Goal: Information Seeking & Learning: Learn about a topic

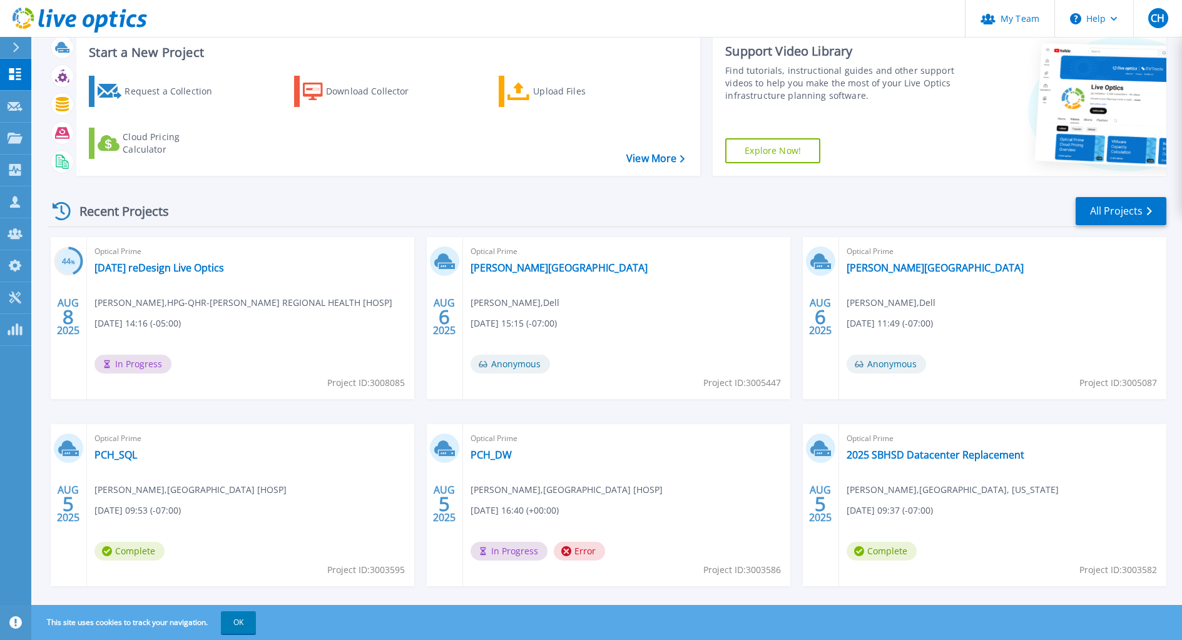
scroll to position [53, 0]
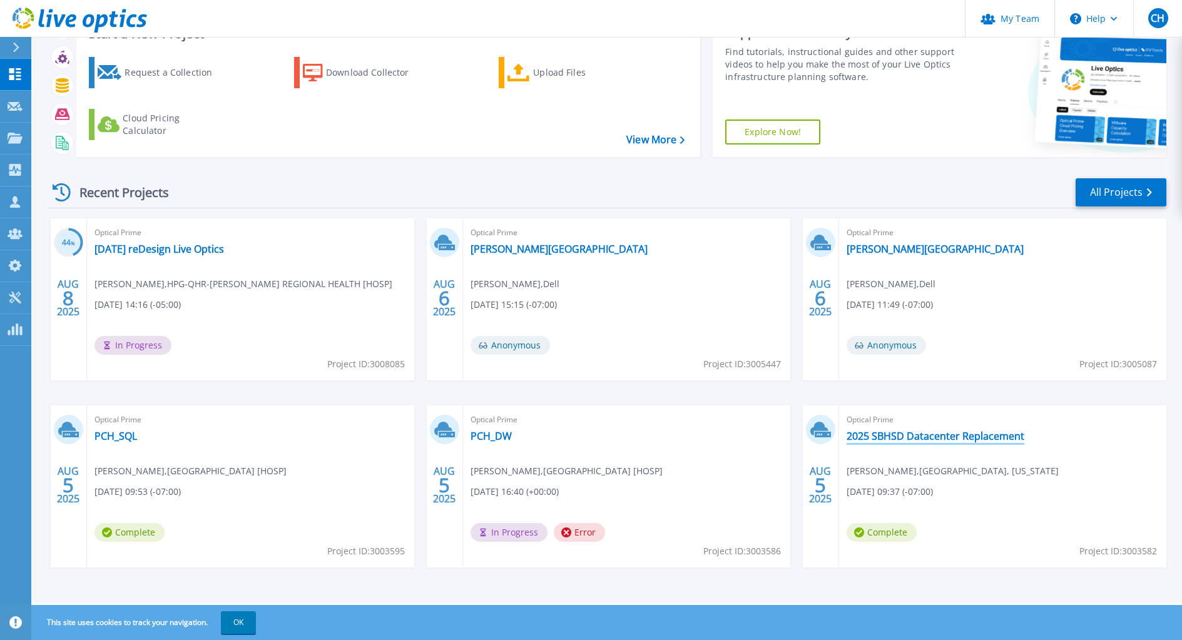
click at [978, 436] on link "2025 SBHSD Datacenter Replacement" at bounding box center [936, 436] width 178 height 13
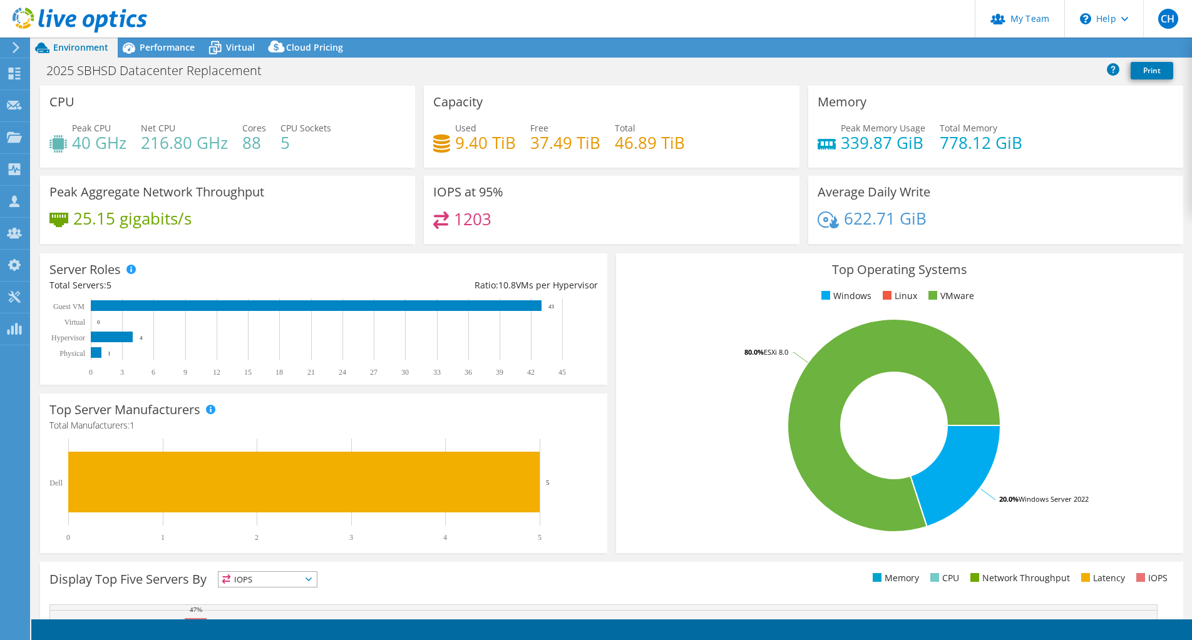
select select "USD"
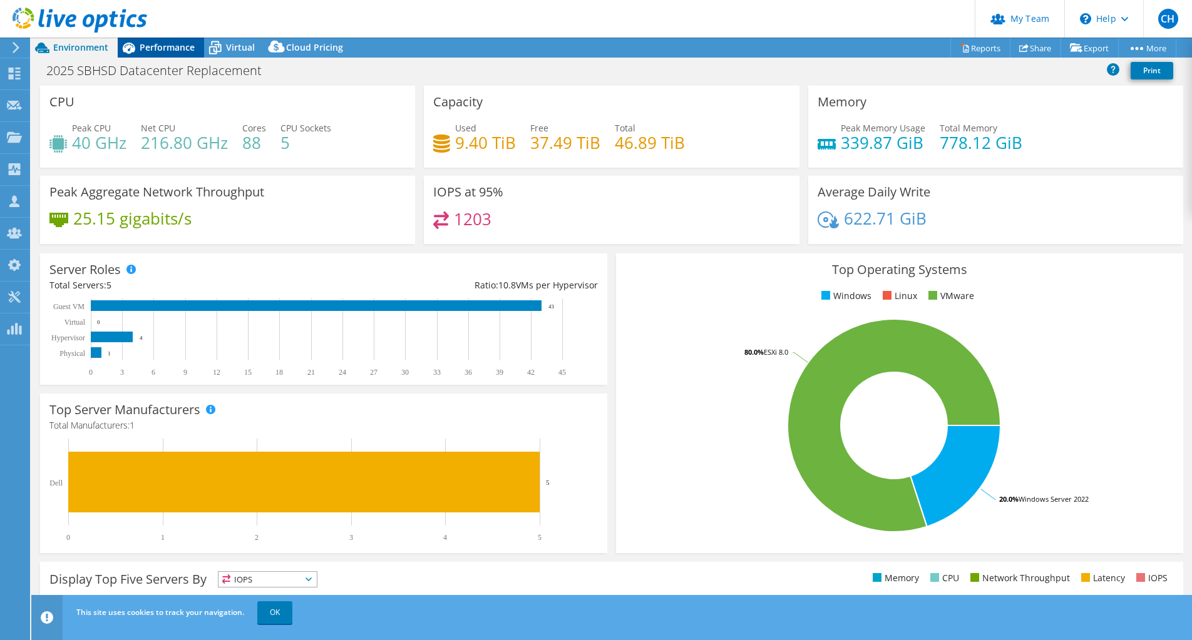
click at [178, 49] on span "Performance" at bounding box center [167, 47] width 55 height 12
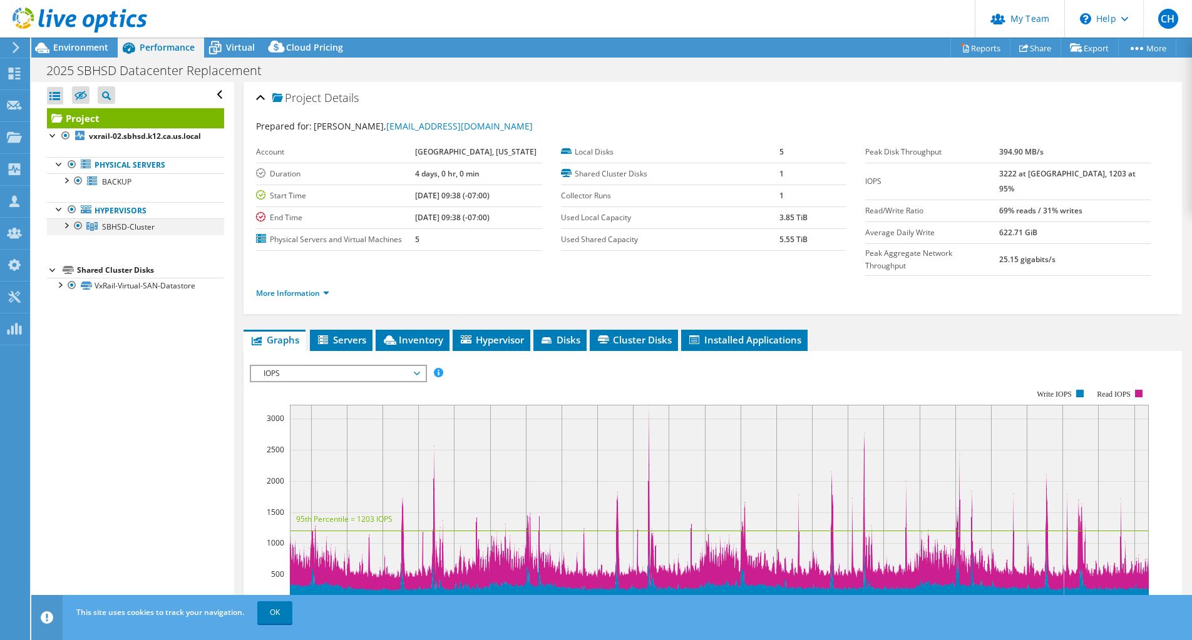
click at [67, 231] on div at bounding box center [65, 224] width 13 height 13
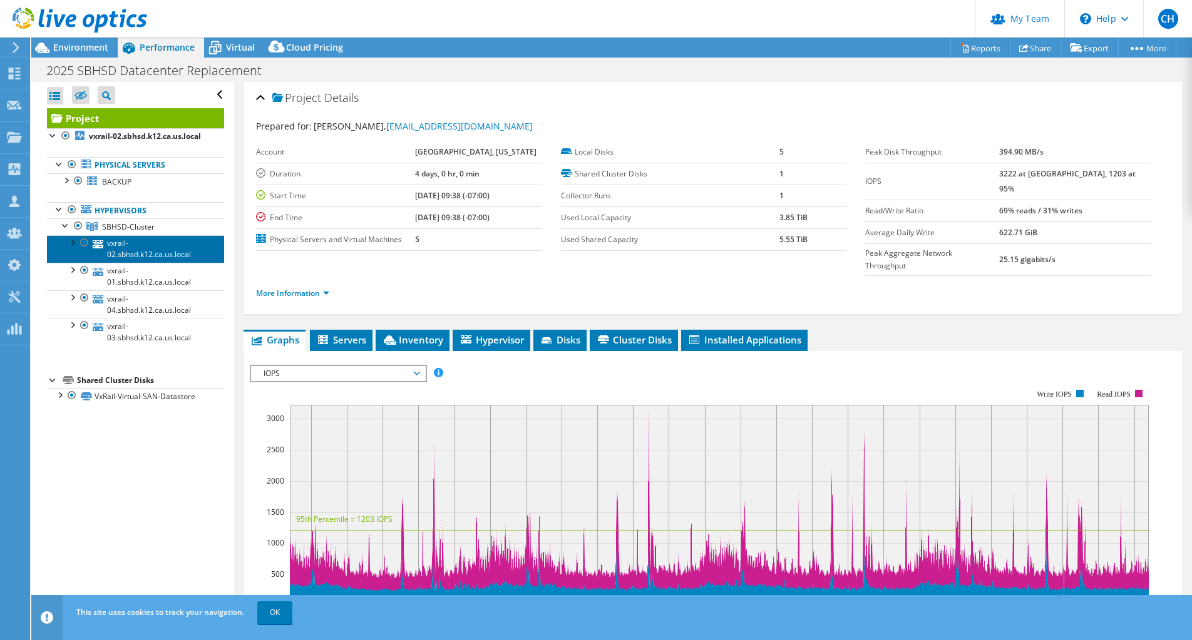
click at [136, 257] on link "vxrail-02.sbhsd.k12.ca.us.local" at bounding box center [135, 249] width 177 height 28
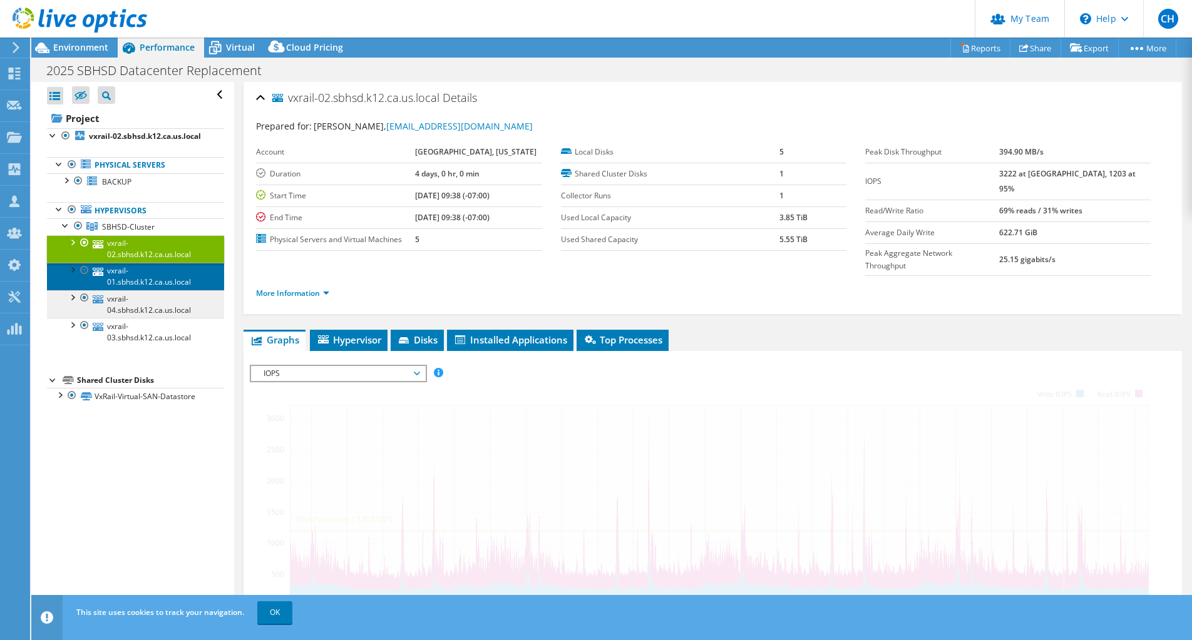
click at [136, 288] on link "vxrail-01.sbhsd.k12.ca.us.local" at bounding box center [135, 277] width 177 height 28
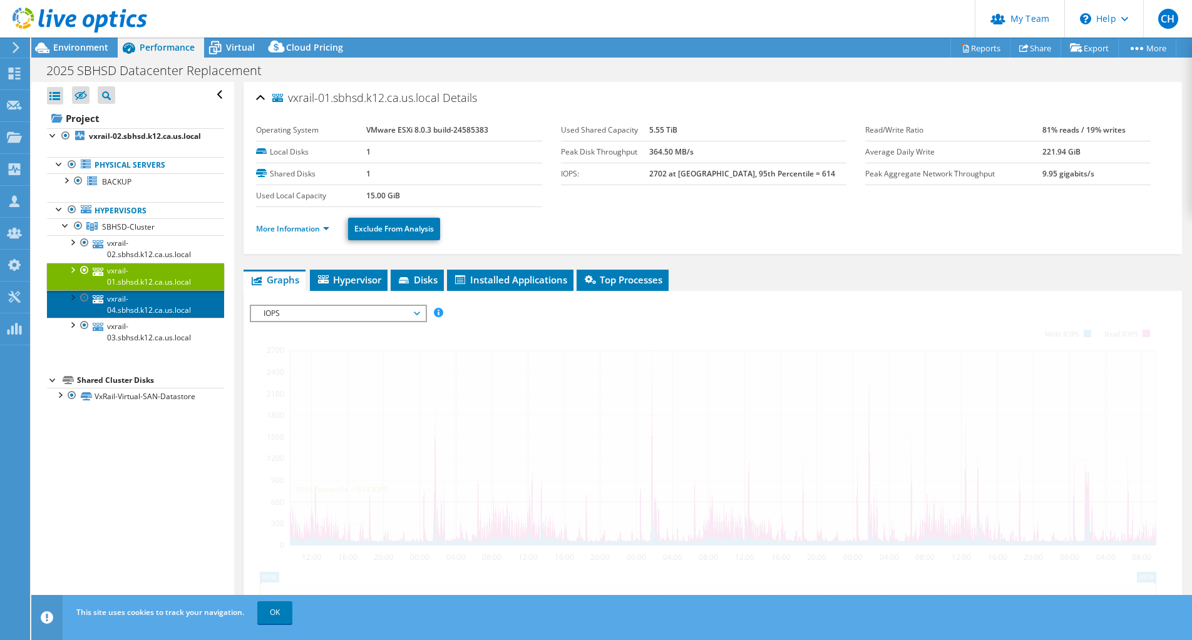
click at [141, 317] on link "vxrail-04.sbhsd.k12.ca.us.local" at bounding box center [135, 304] width 177 height 28
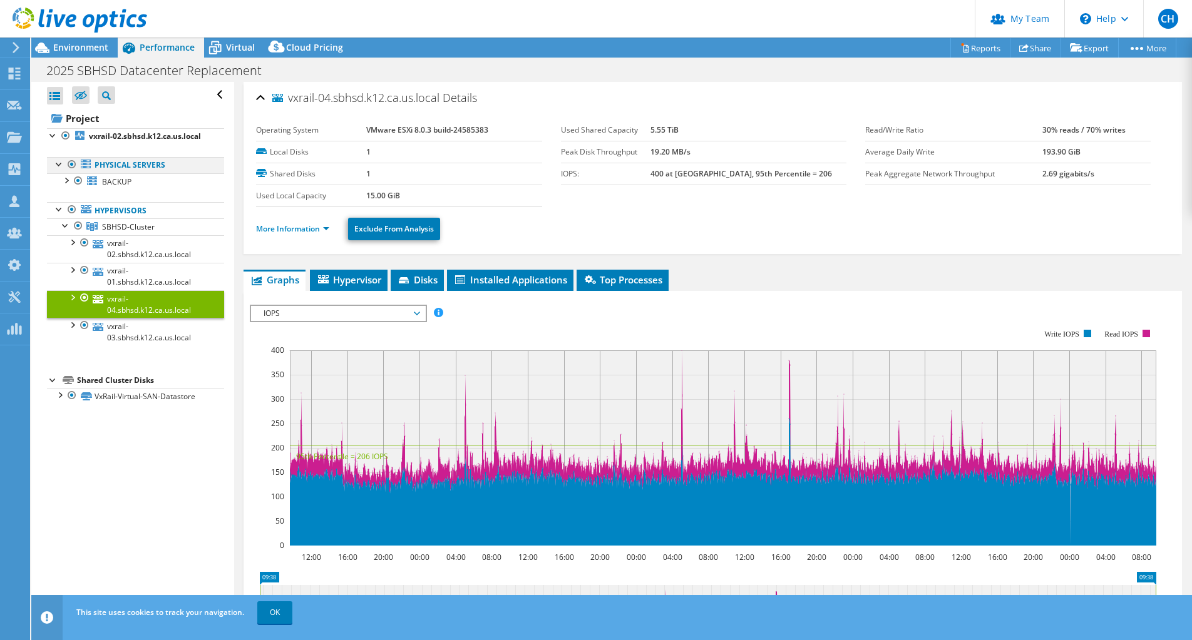
click at [72, 172] on div at bounding box center [72, 164] width 13 height 15
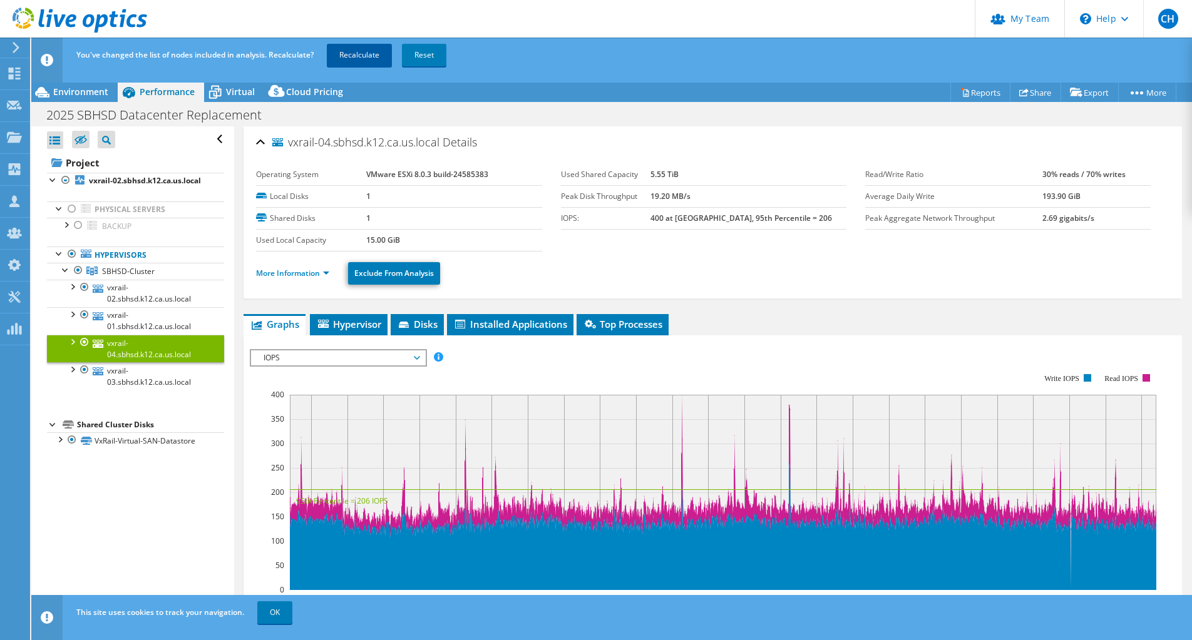
click at [351, 56] on link "Recalculate" at bounding box center [359, 55] width 65 height 23
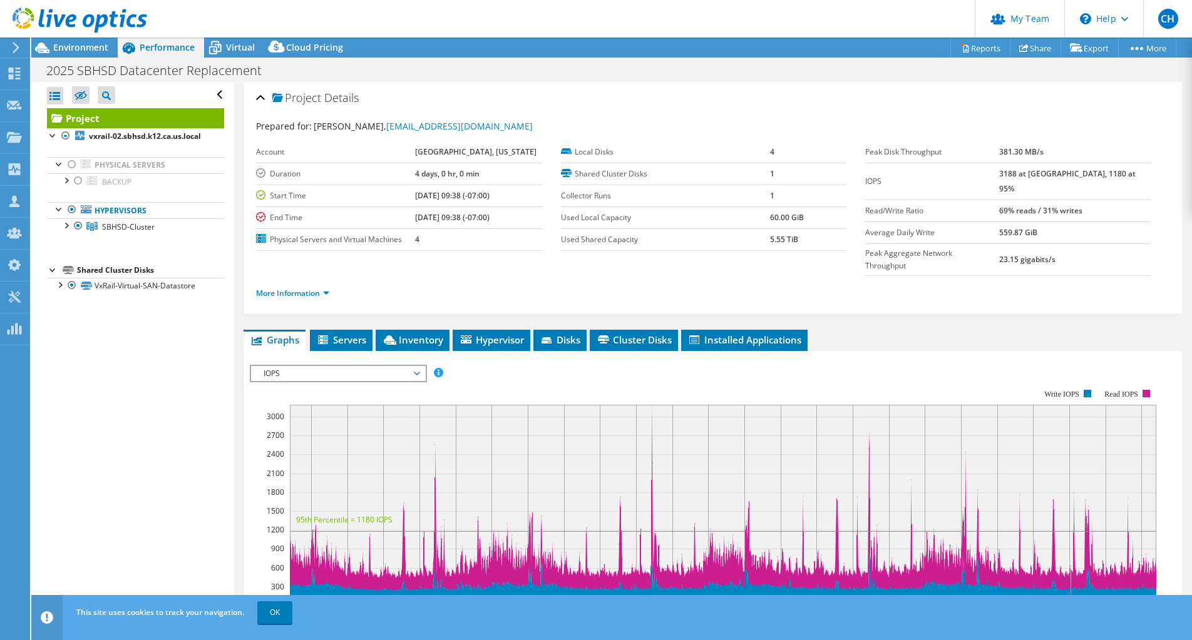
click at [90, 38] on div at bounding box center [73, 21] width 147 height 42
click at [87, 41] on div at bounding box center [73, 21] width 147 height 42
click at [86, 53] on div "Environment" at bounding box center [74, 48] width 86 height 20
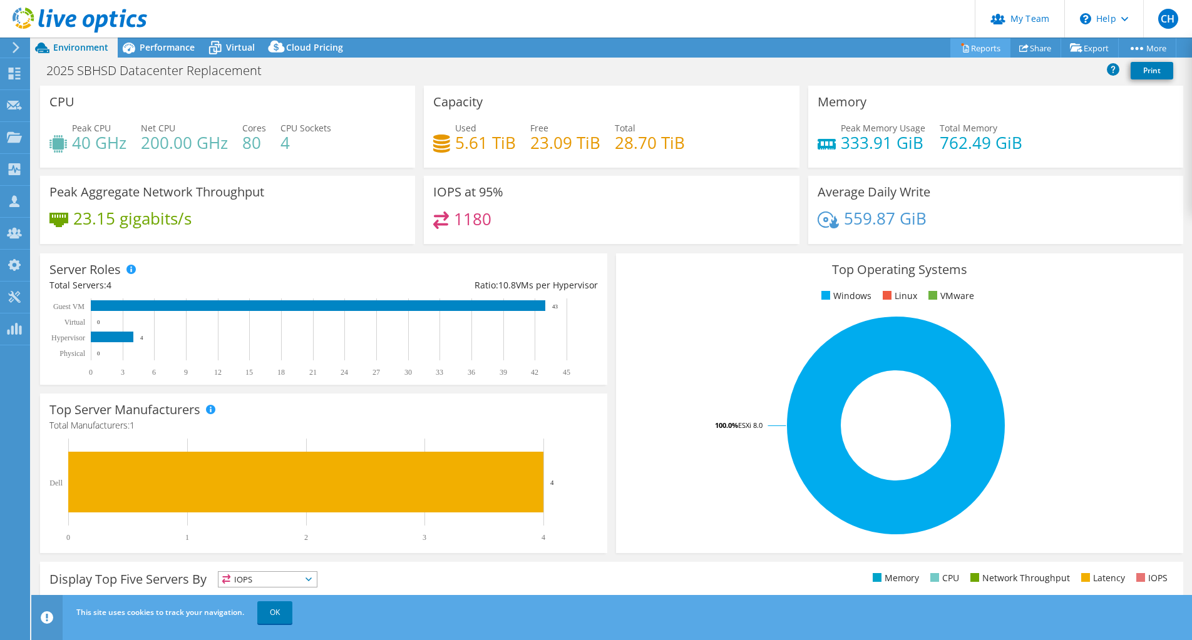
click at [982, 45] on link "Reports" at bounding box center [980, 47] width 60 height 19
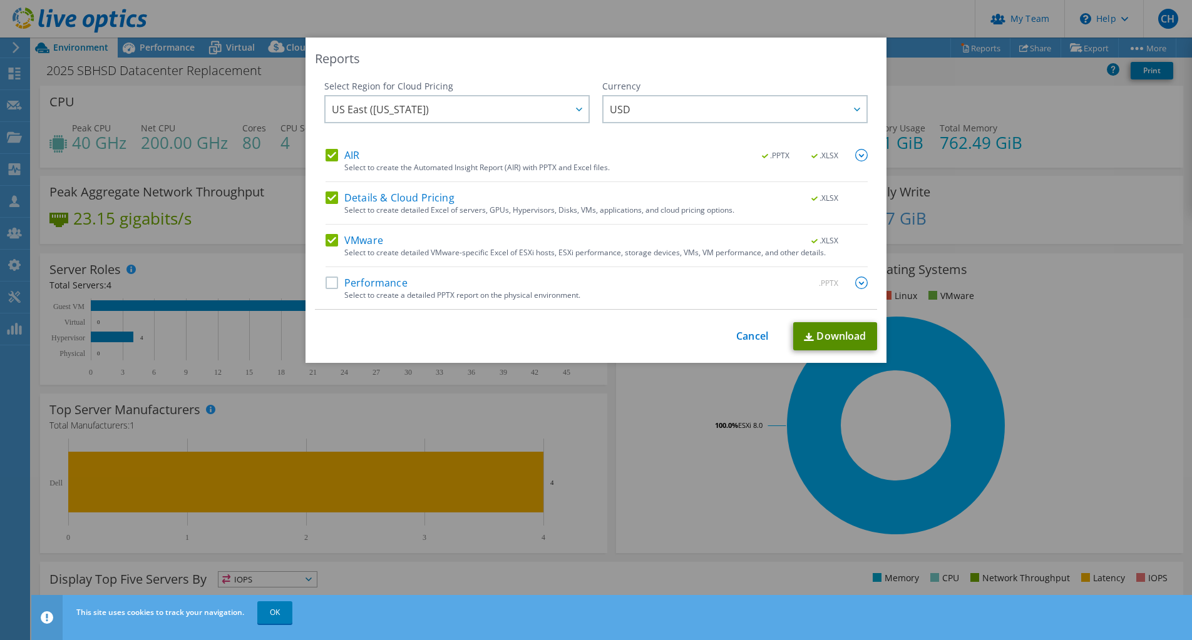
click at [809, 339] on link "Download" at bounding box center [835, 336] width 84 height 28
click at [955, 104] on div "Reports Select Region for Cloud Pricing Asia Pacific (Hong Kong) Asia Pacific (…" at bounding box center [596, 320] width 1192 height 565
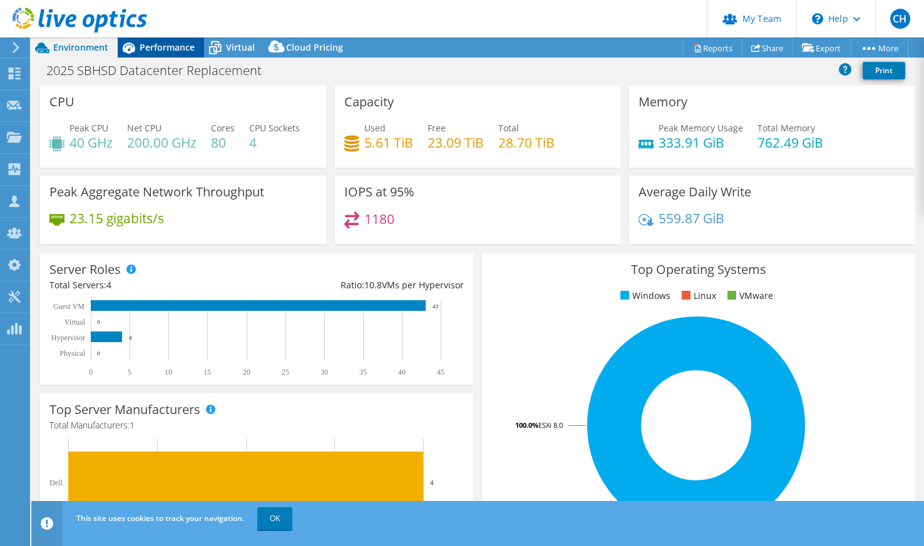
click at [178, 47] on span "Performance" at bounding box center [167, 47] width 55 height 12
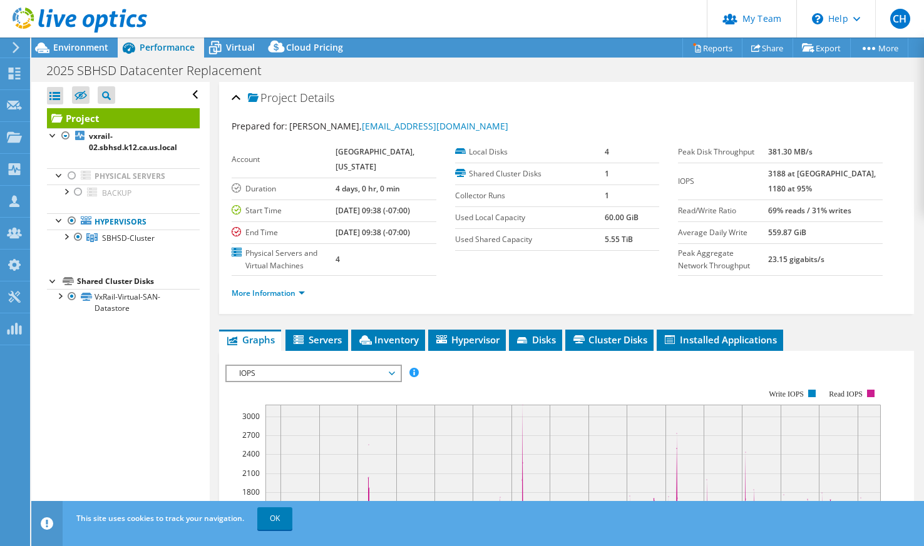
click at [319, 381] on span "IOPS" at bounding box center [313, 373] width 161 height 15
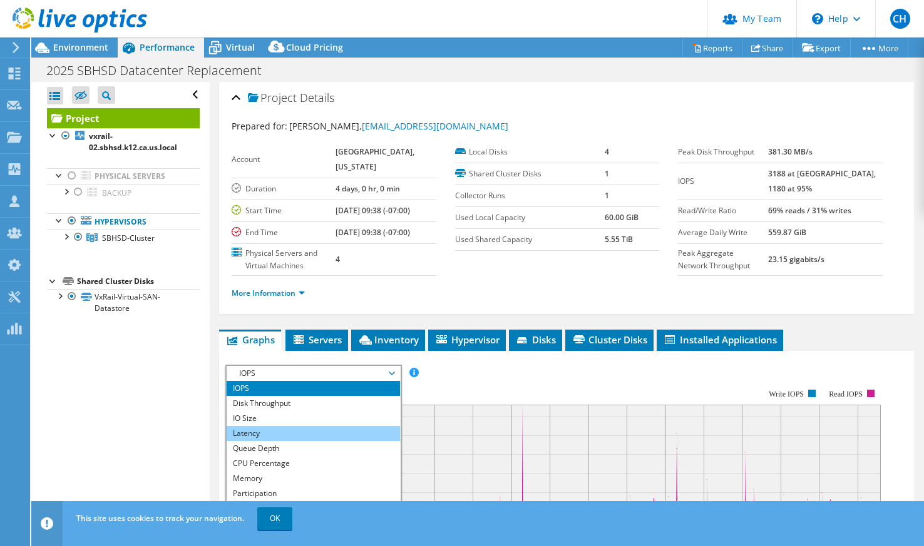
click at [322, 441] on li "Latency" at bounding box center [313, 433] width 173 height 15
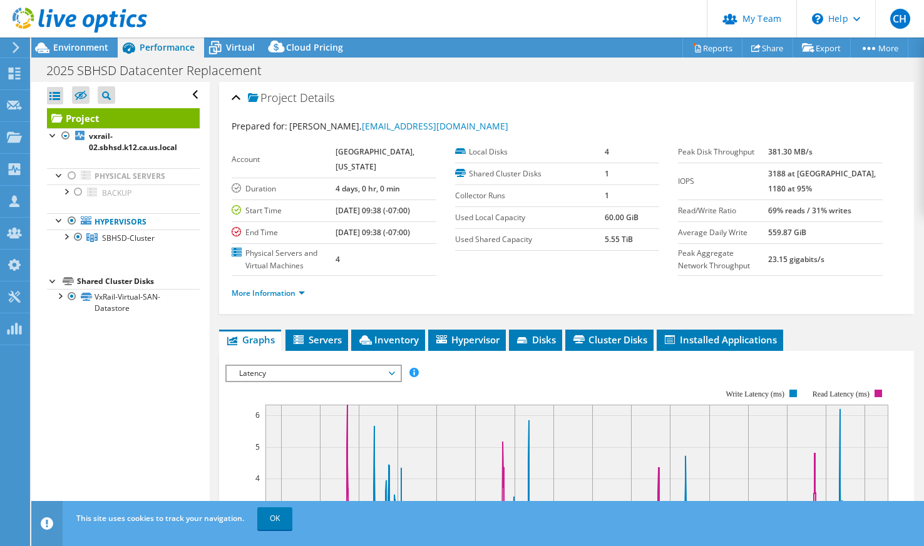
scroll to position [313, 0]
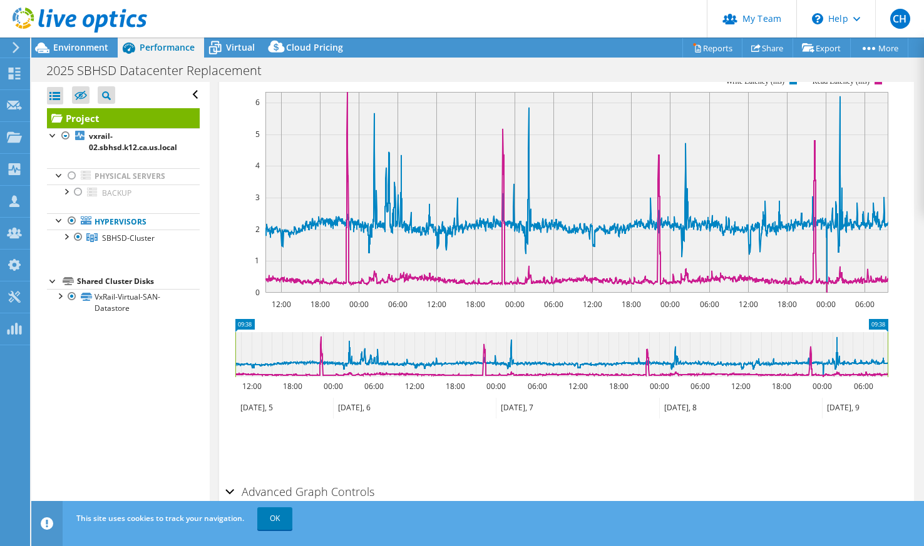
click at [390, 68] on span "Latency" at bounding box center [313, 60] width 161 height 15
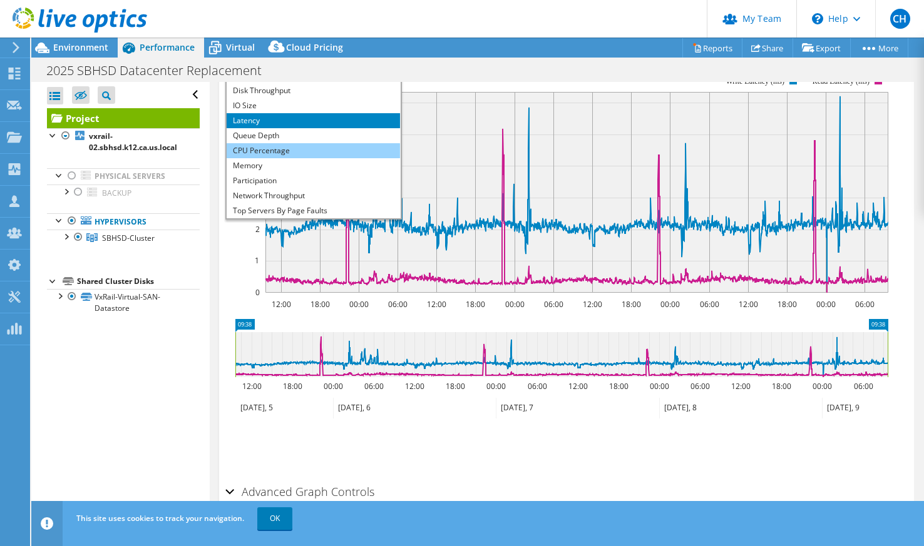
click at [332, 158] on li "CPU Percentage" at bounding box center [313, 150] width 173 height 15
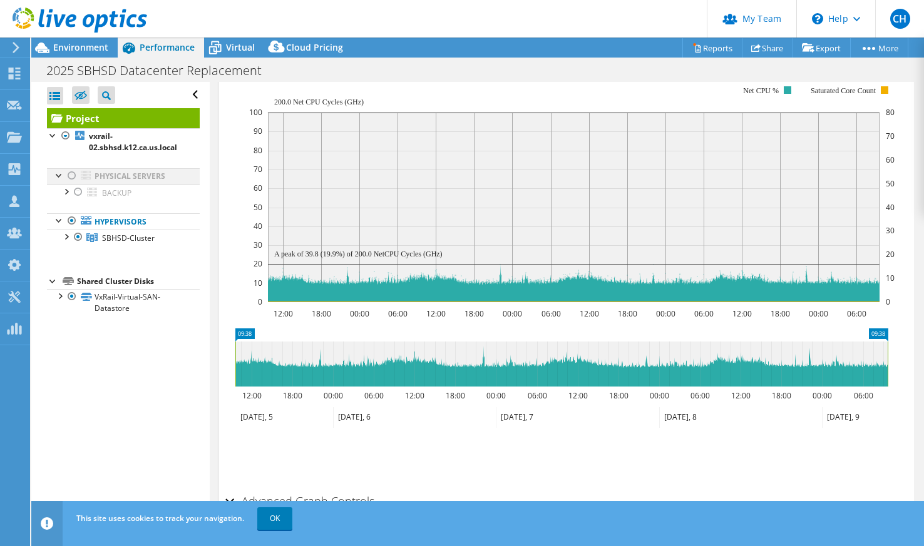
click at [71, 174] on div at bounding box center [72, 175] width 13 height 15
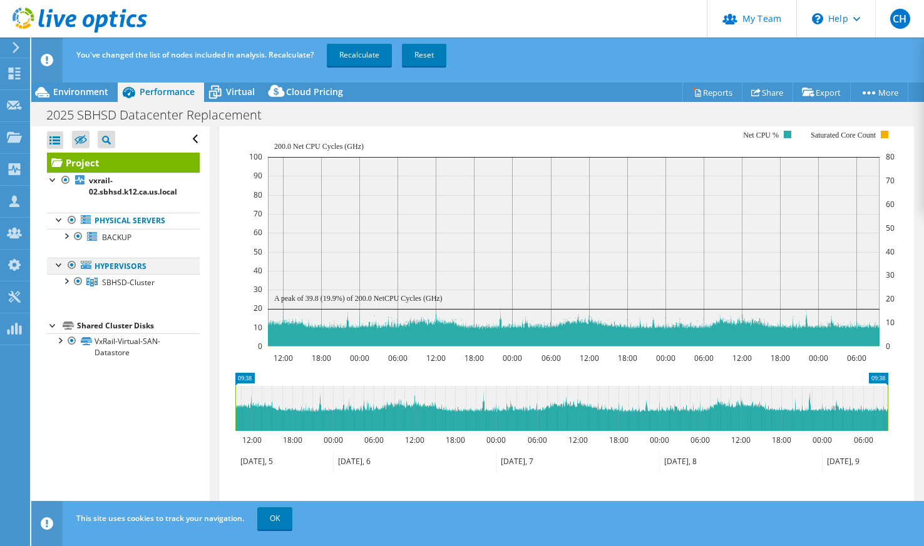
click at [72, 264] on div at bounding box center [72, 265] width 13 height 15
click at [369, 60] on link "Recalculate" at bounding box center [359, 55] width 65 height 23
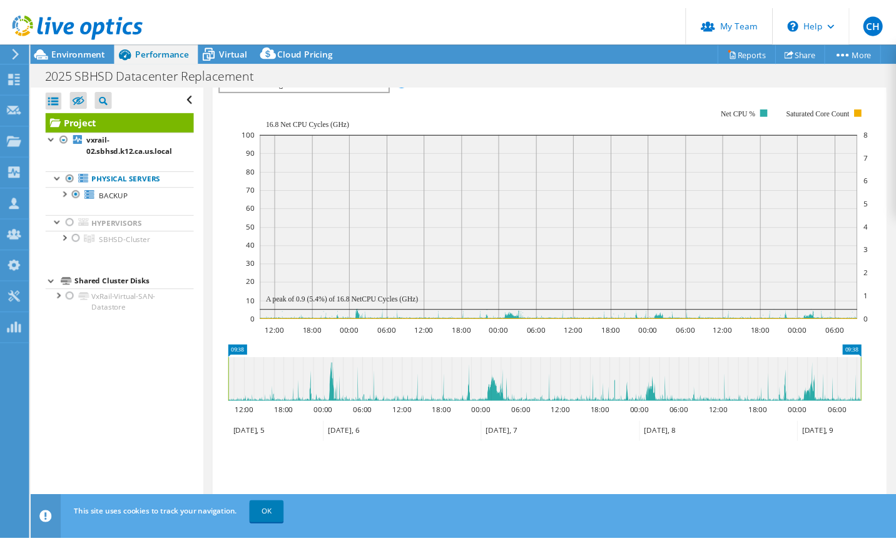
scroll to position [0, 0]
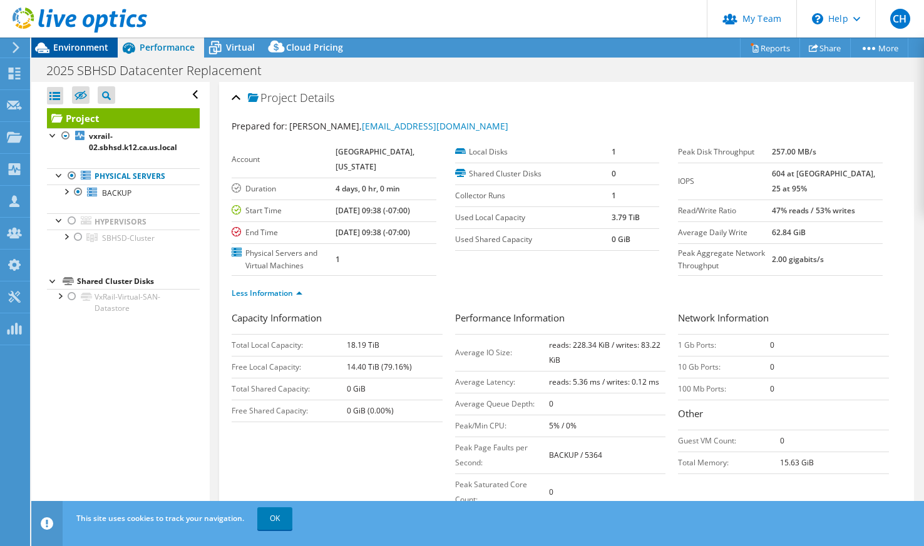
click at [88, 57] on div "Environment" at bounding box center [74, 48] width 86 height 20
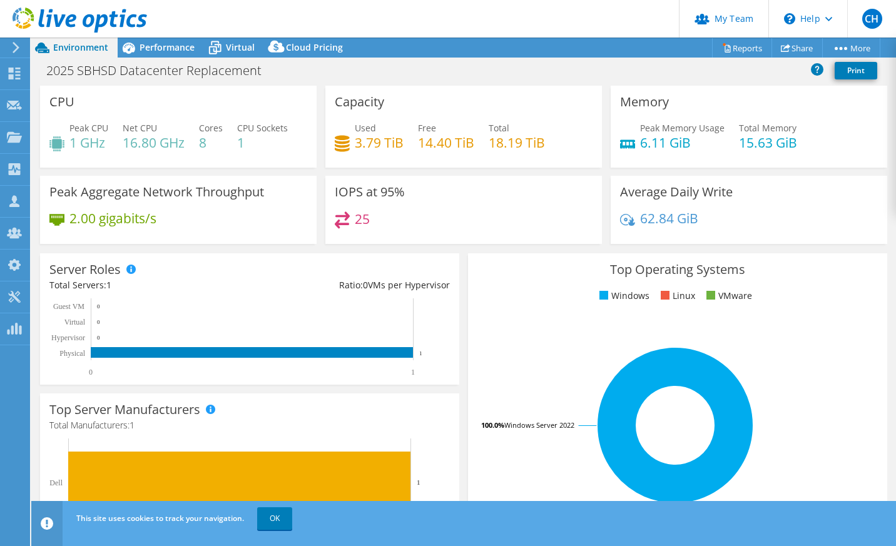
select select "USD"
click at [162, 49] on span "Performance" at bounding box center [167, 47] width 55 height 12
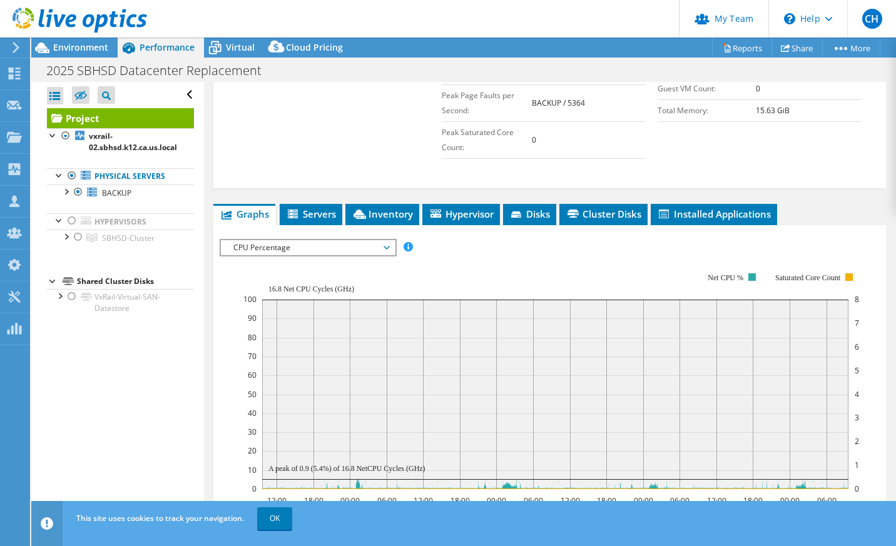
scroll to position [521, 0]
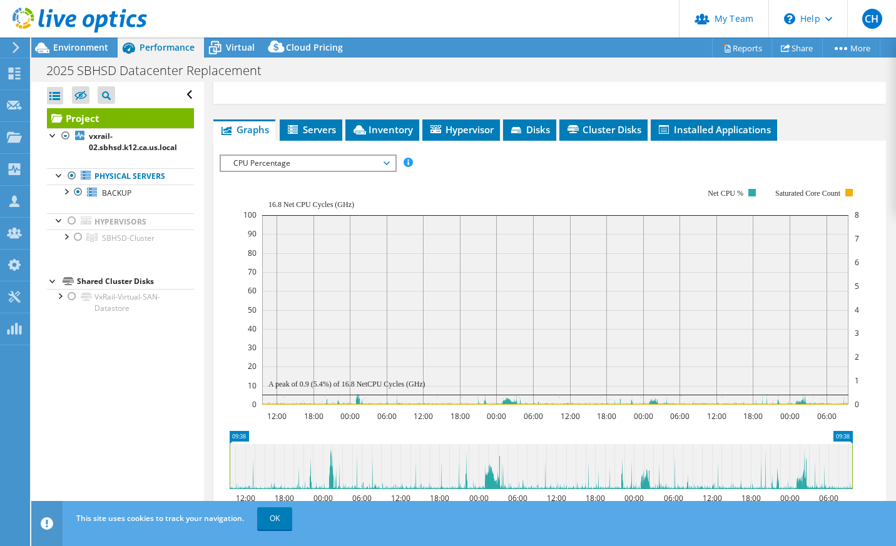
click at [339, 160] on span "CPU Percentage" at bounding box center [307, 163] width 161 height 15
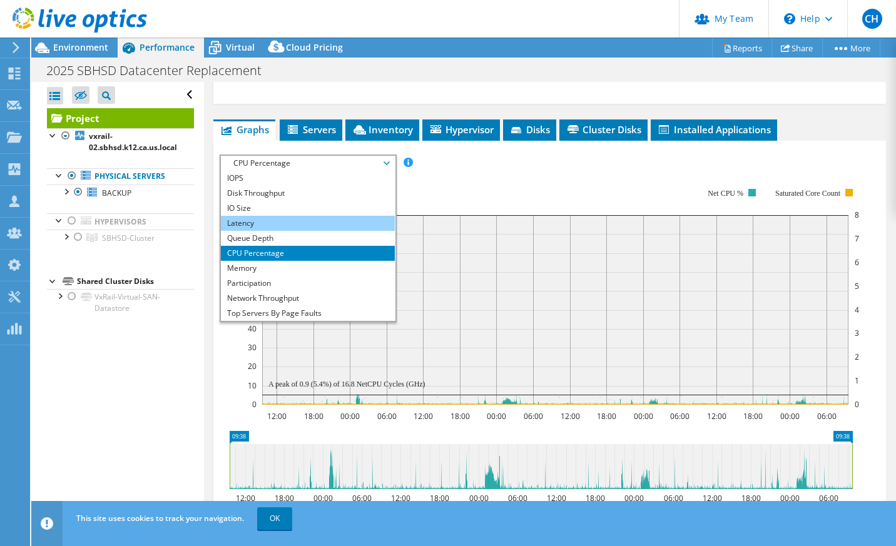
click at [320, 218] on li "Latency" at bounding box center [307, 223] width 173 height 15
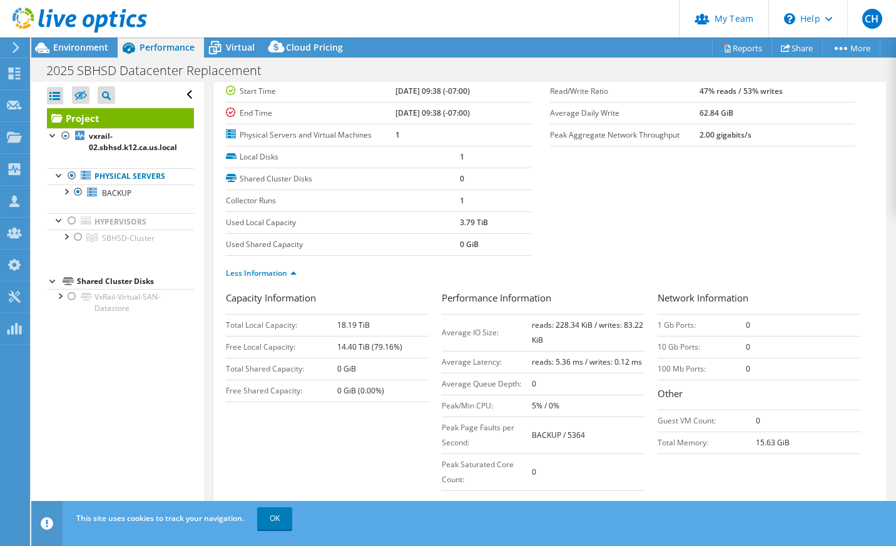
scroll to position [0, 0]
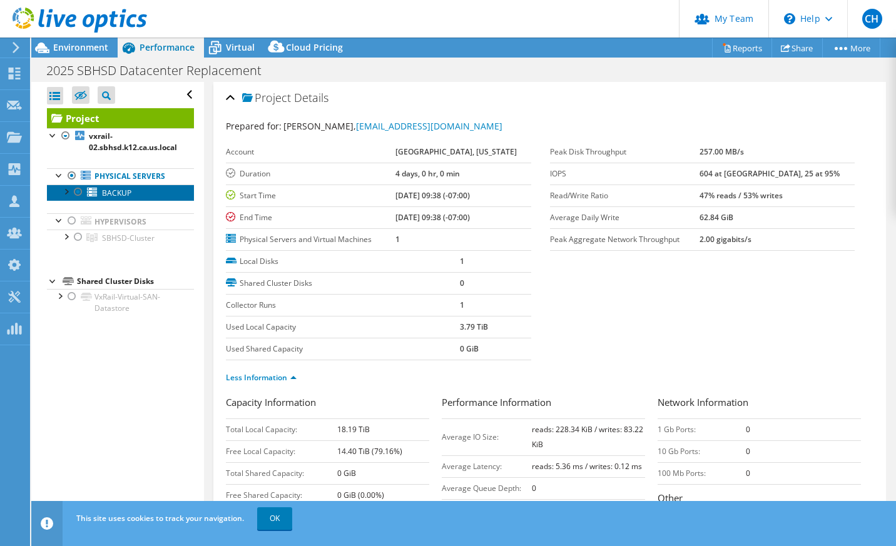
click at [118, 196] on span "BACKUP" at bounding box center [116, 193] width 29 height 11
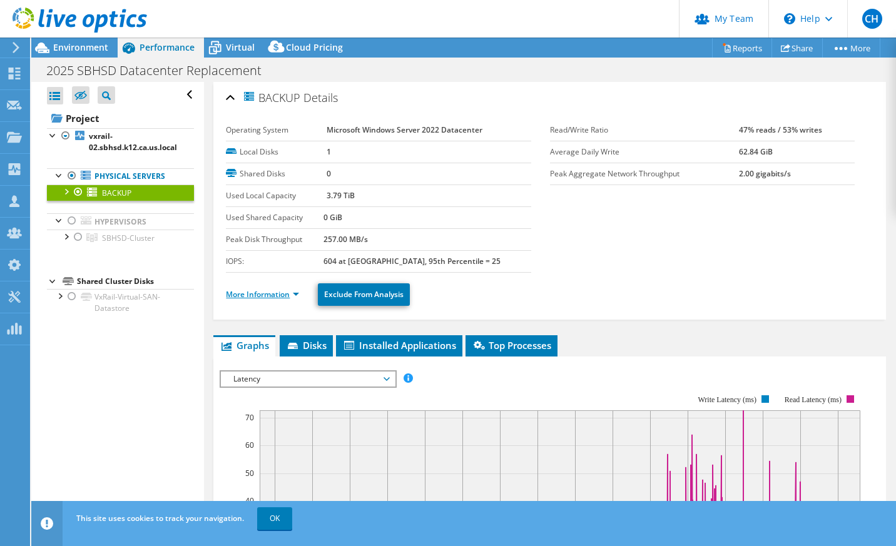
click at [271, 295] on link "More Information" at bounding box center [262, 294] width 73 height 11
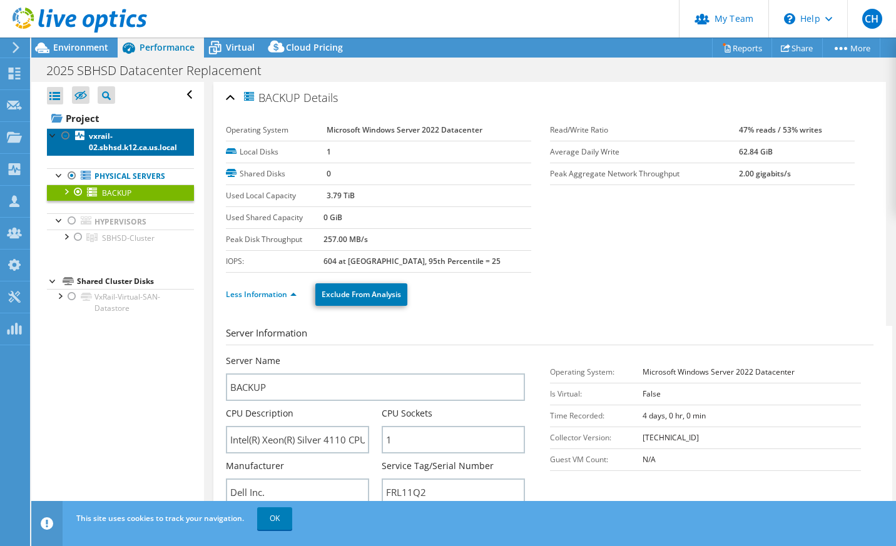
click at [108, 138] on b "vxrail-02.sbhsd.k12.ca.us.local" at bounding box center [133, 142] width 88 height 22
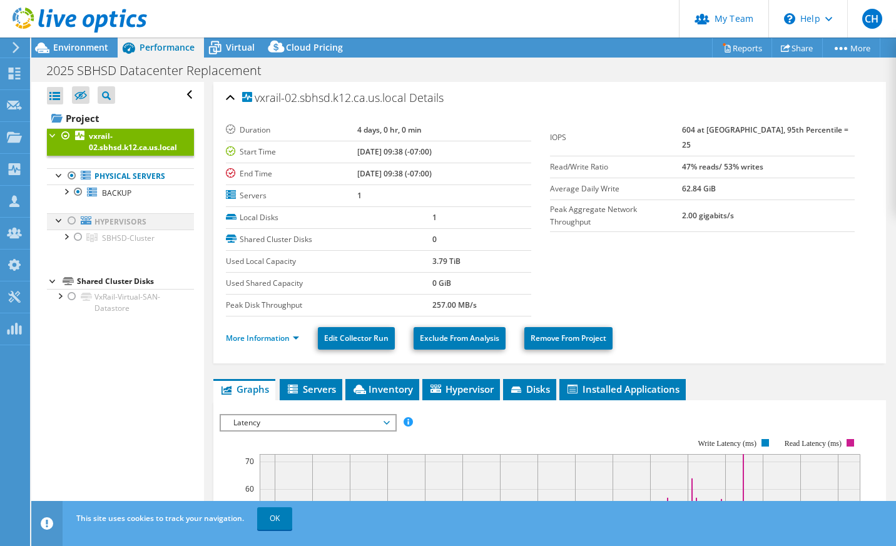
click at [70, 223] on div at bounding box center [72, 220] width 13 height 15
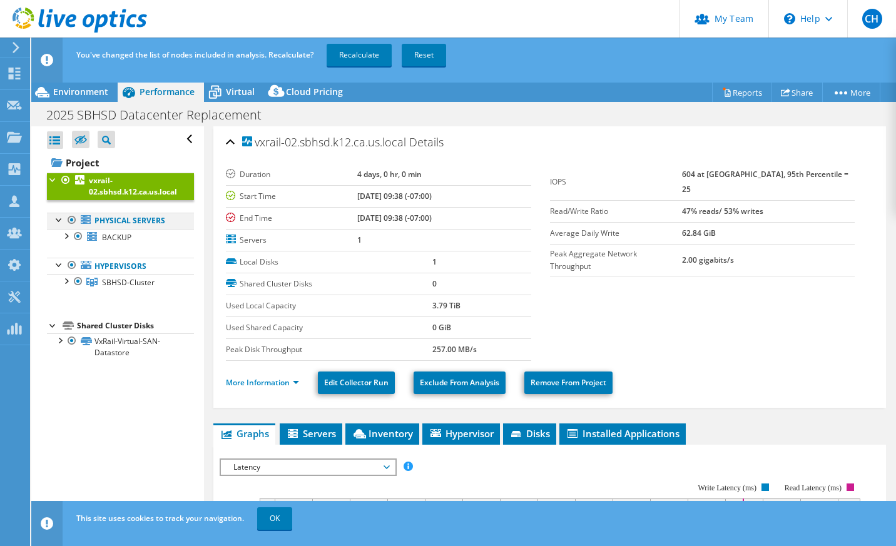
click at [71, 217] on div at bounding box center [72, 220] width 13 height 15
click at [358, 54] on link "Recalculate" at bounding box center [359, 55] width 65 height 23
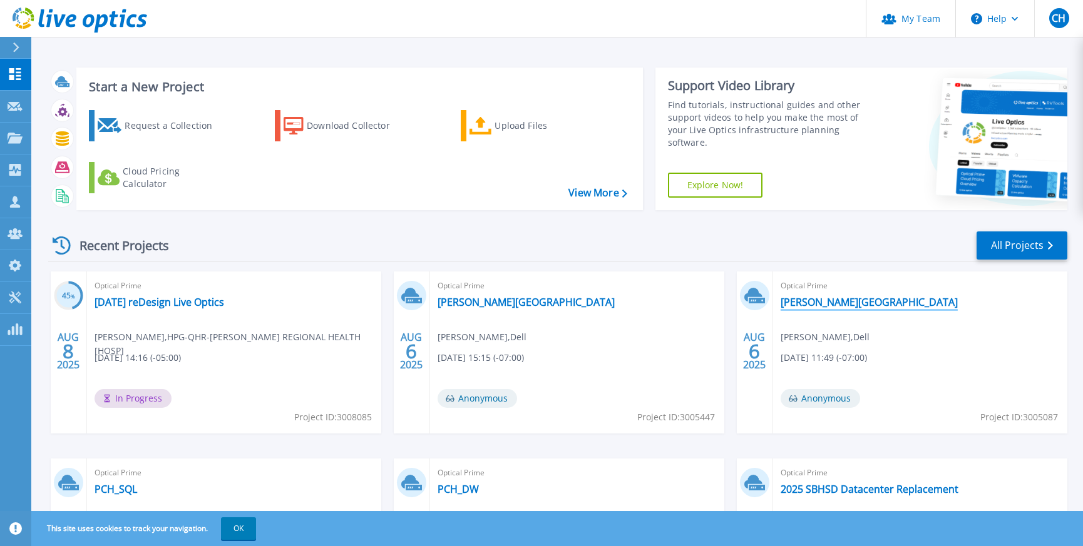
click at [807, 301] on link "[PERSON_NAME][GEOGRAPHIC_DATA]" at bounding box center [869, 302] width 177 height 13
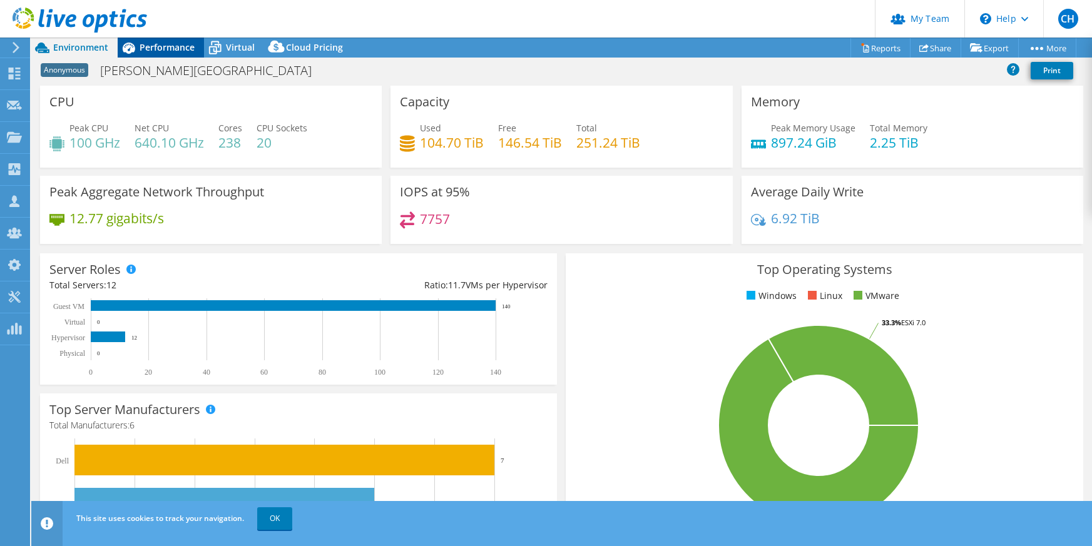
click at [156, 49] on span "Performance" at bounding box center [167, 47] width 55 height 12
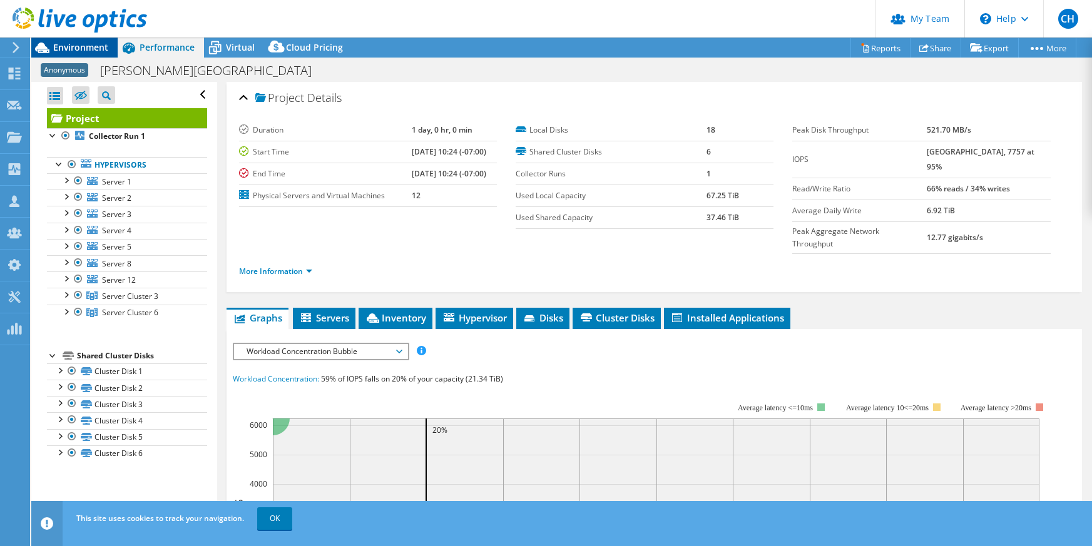
click at [74, 49] on span "Environment" at bounding box center [80, 47] width 55 height 12
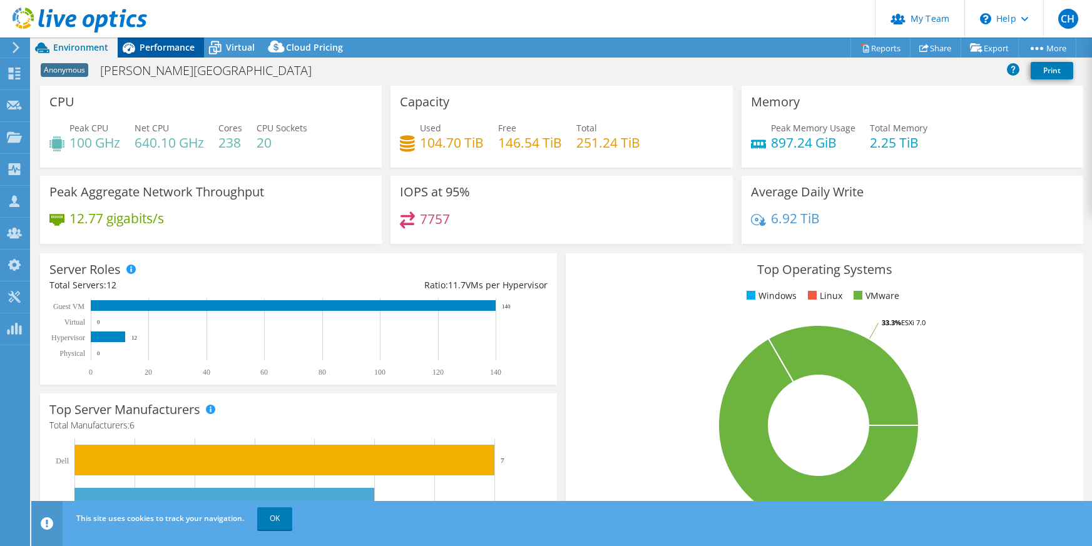
click at [159, 45] on span "Performance" at bounding box center [167, 47] width 55 height 12
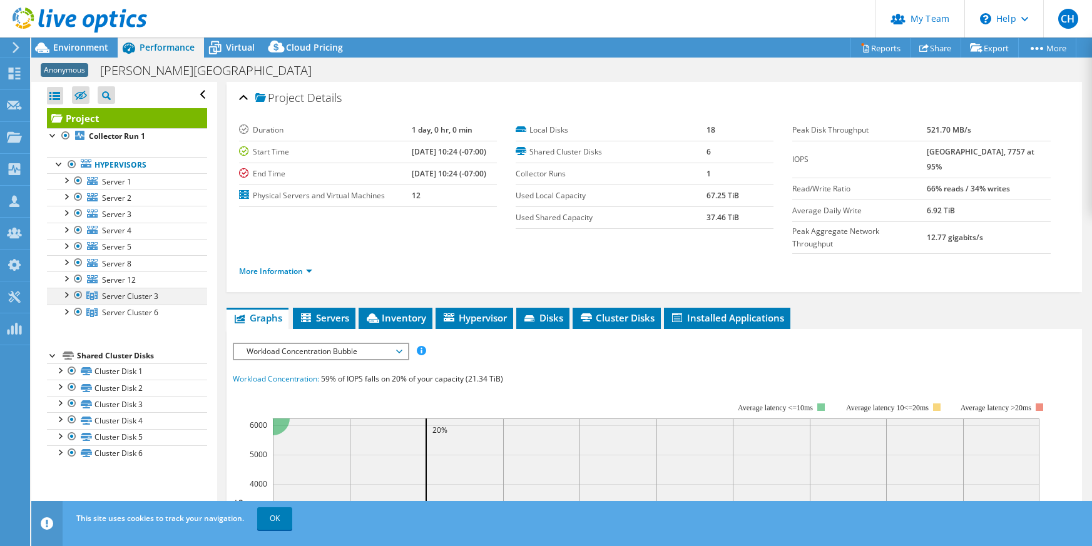
click at [67, 293] on div at bounding box center [65, 294] width 13 height 13
click at [66, 312] on div at bounding box center [65, 311] width 13 height 13
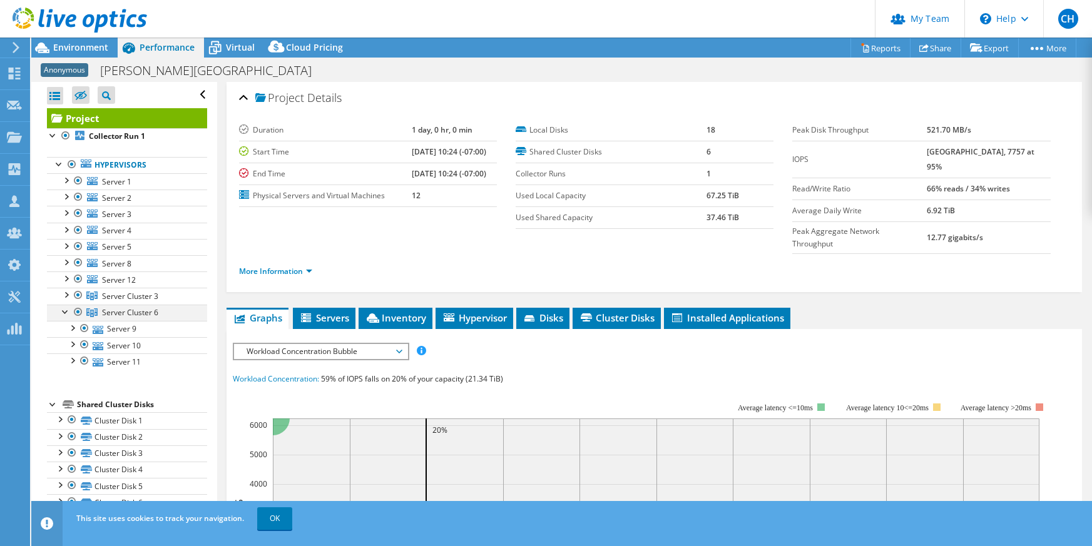
click at [66, 312] on div at bounding box center [65, 311] width 13 height 13
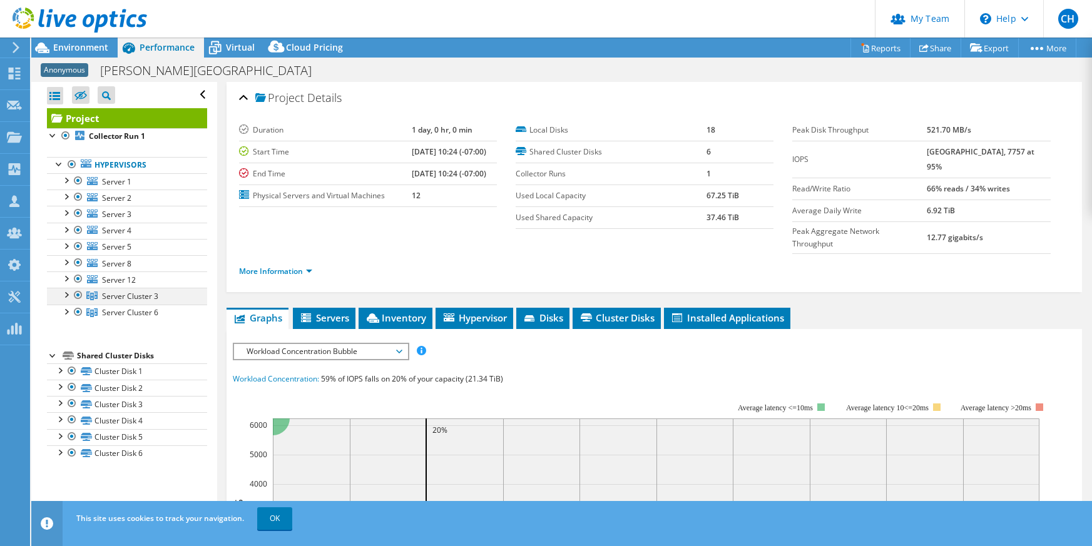
click at [68, 296] on div at bounding box center [65, 294] width 13 height 13
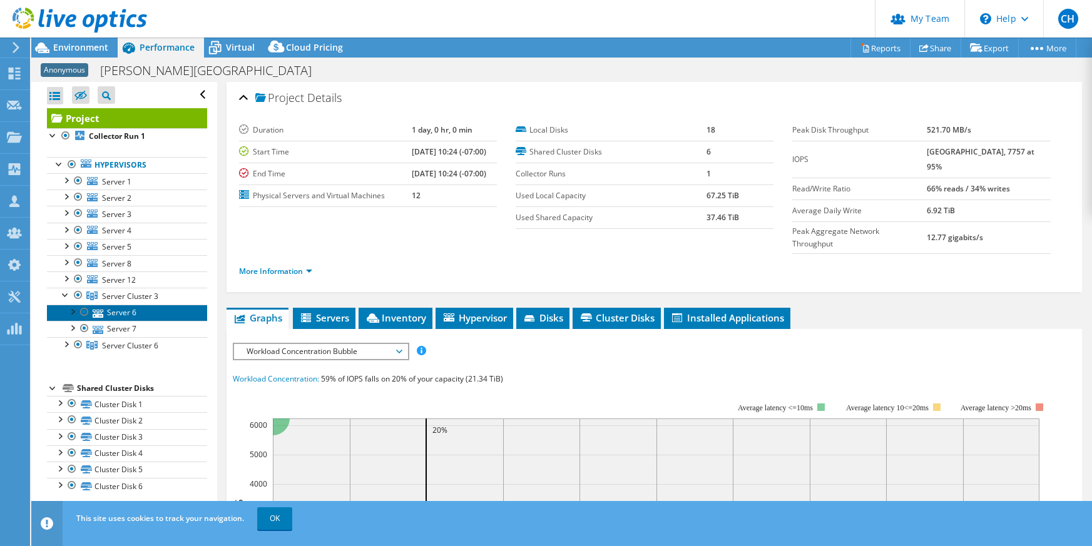
click at [124, 312] on link "Server 6" at bounding box center [127, 313] width 160 height 16
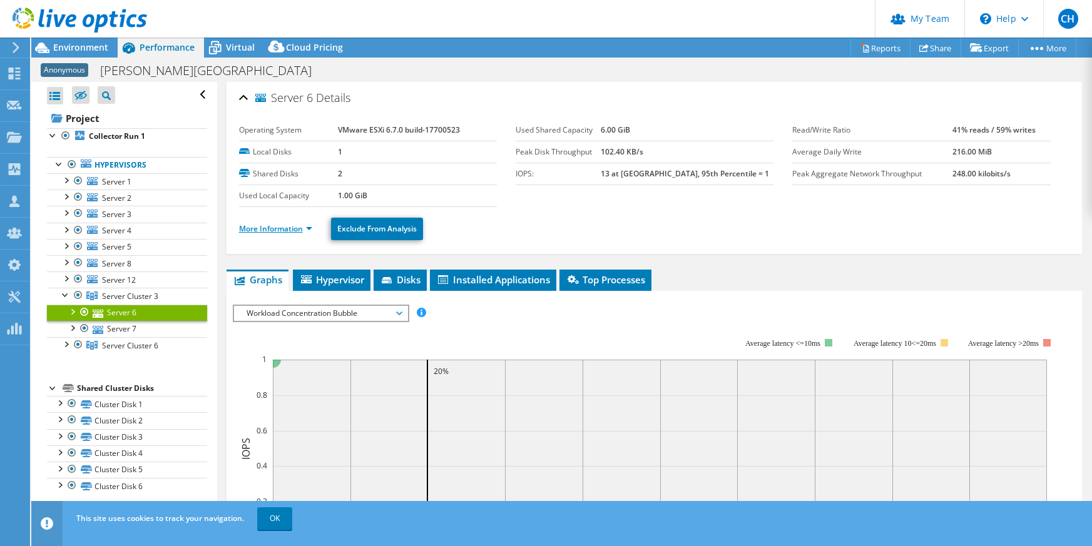
click at [275, 231] on link "More Information" at bounding box center [275, 228] width 73 height 11
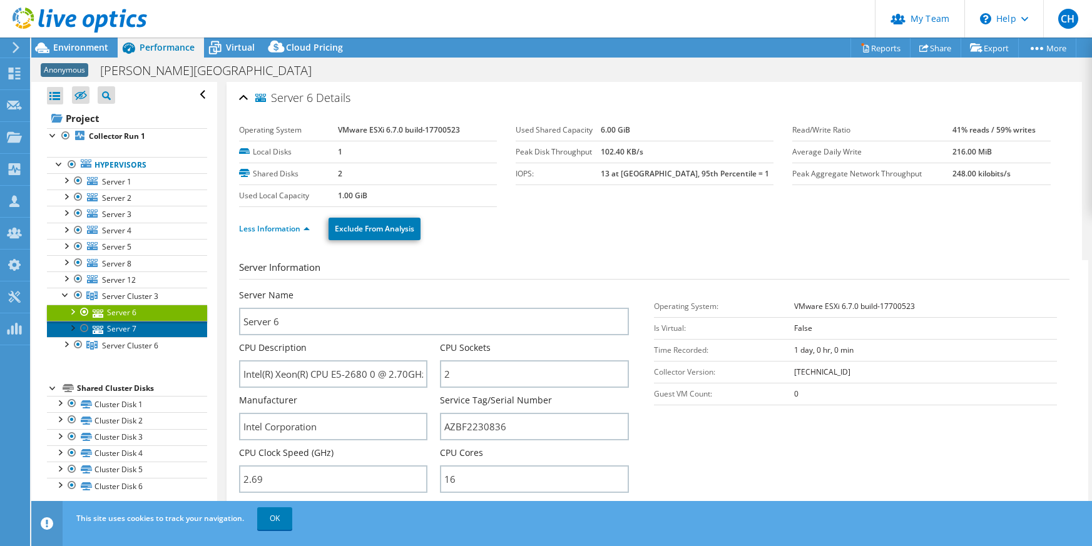
click at [113, 326] on link "Server 7" at bounding box center [127, 329] width 160 height 16
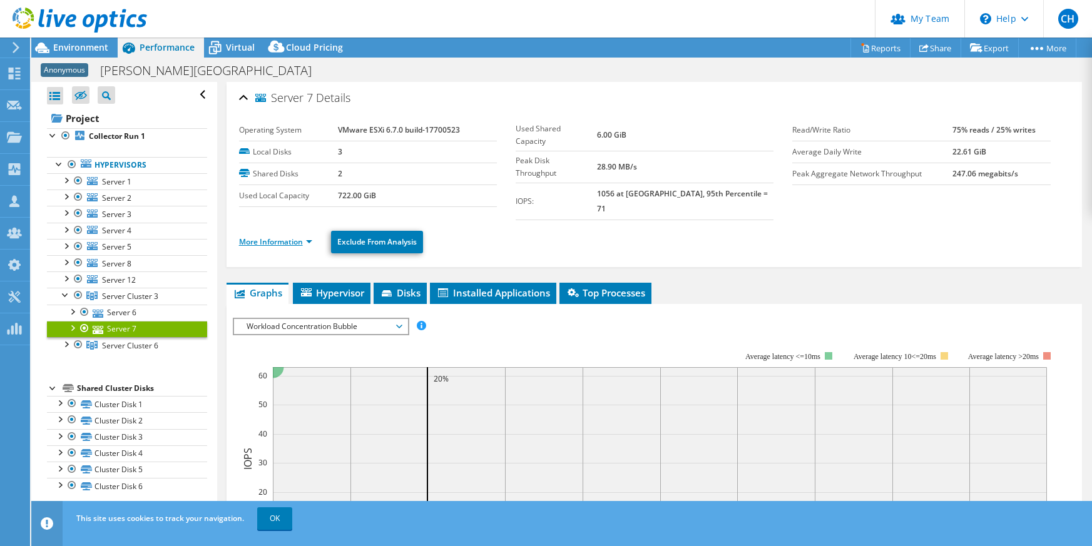
click at [268, 237] on link "More Information" at bounding box center [275, 242] width 73 height 11
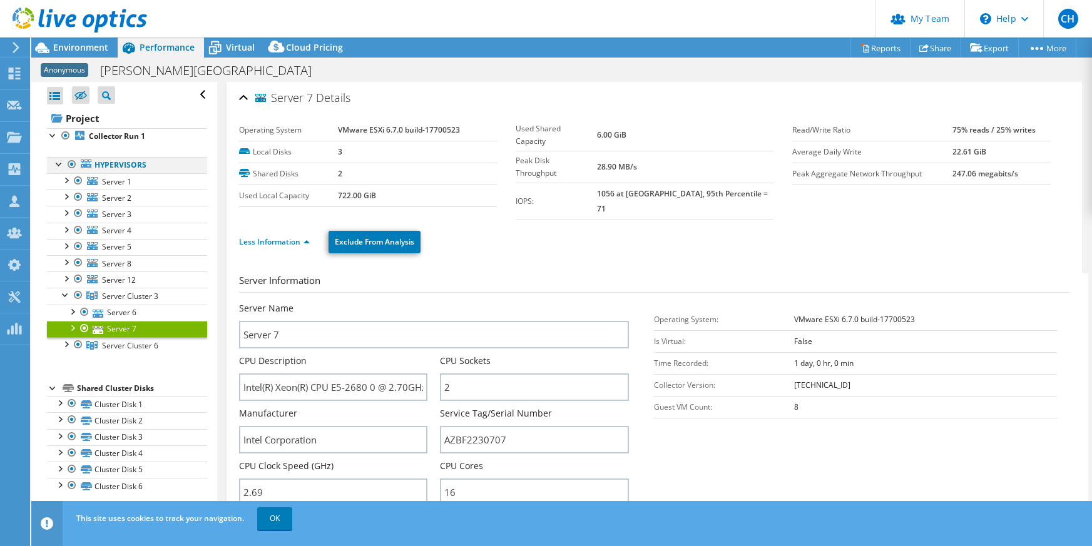
click at [69, 163] on div at bounding box center [72, 164] width 13 height 15
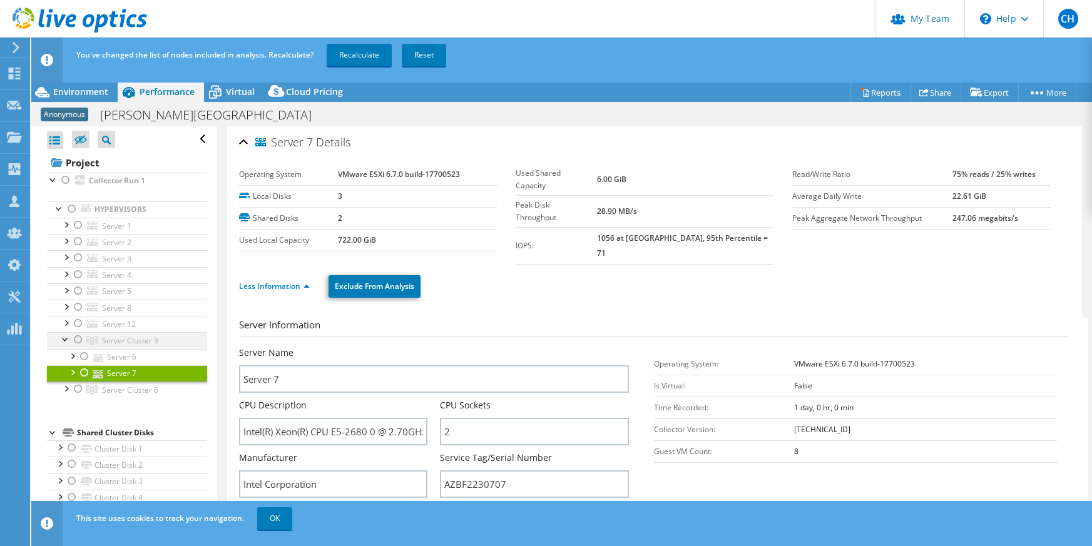
click at [74, 339] on div at bounding box center [78, 339] width 13 height 15
click at [353, 59] on link "Recalculate" at bounding box center [359, 55] width 65 height 23
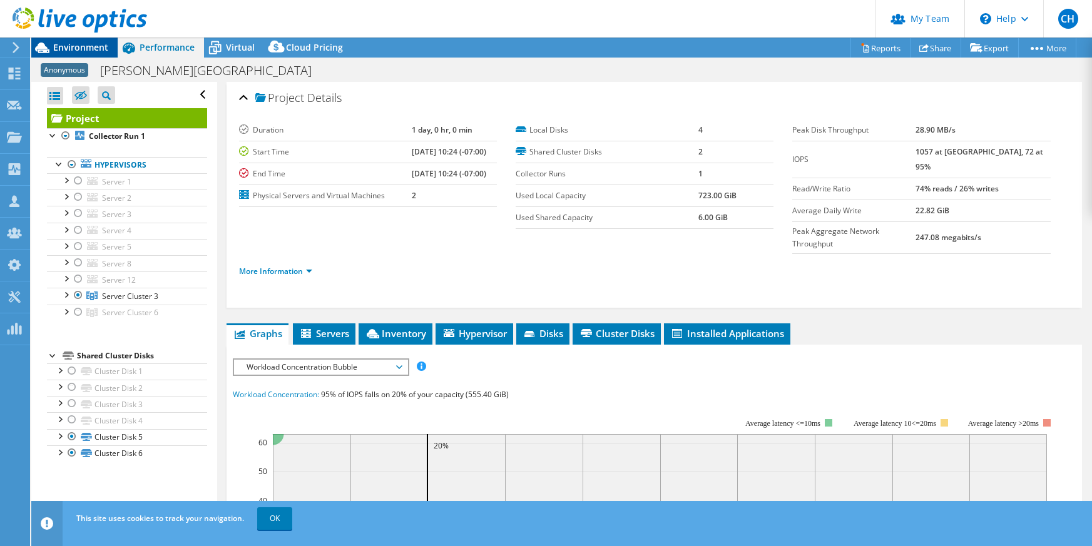
click at [65, 48] on span "Environment" at bounding box center [80, 47] width 55 height 12
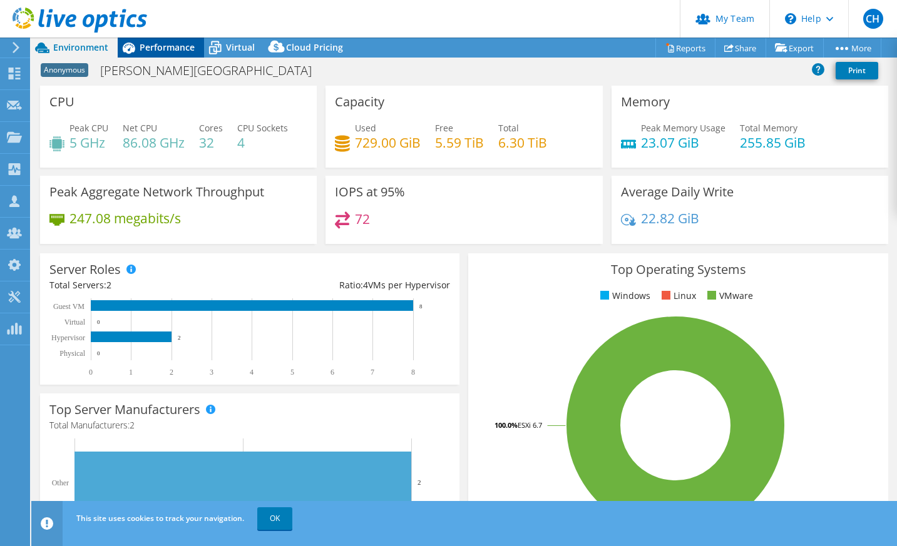
click at [160, 44] on span "Performance" at bounding box center [167, 47] width 55 height 12
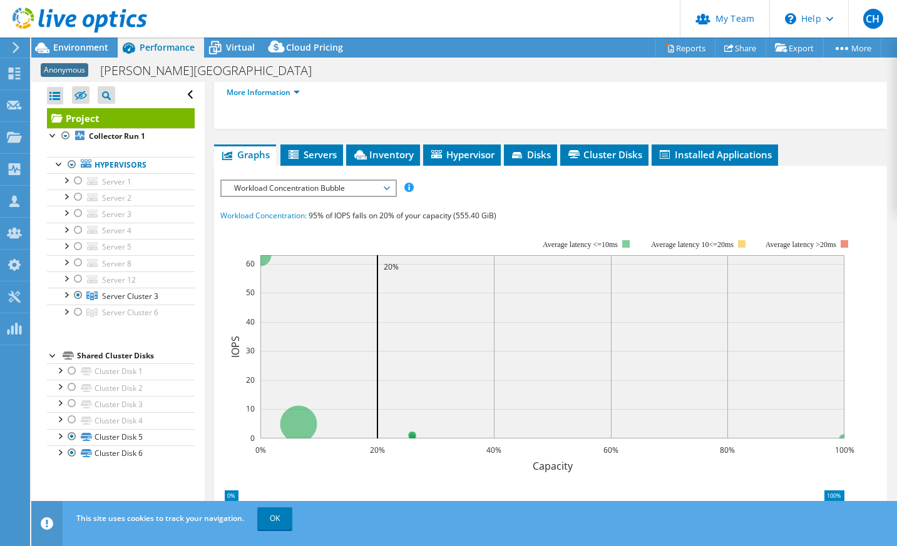
scroll to position [313, 0]
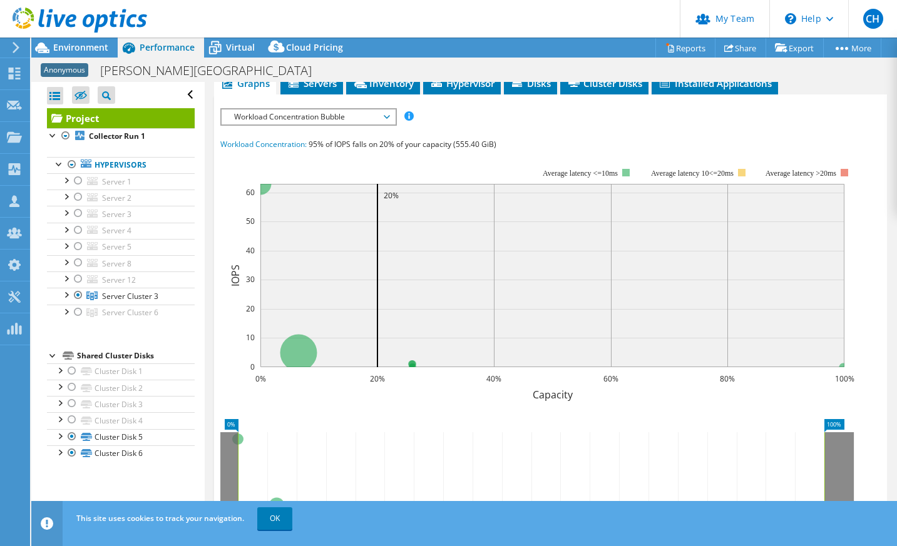
click at [389, 115] on icon at bounding box center [387, 117] width 6 height 4
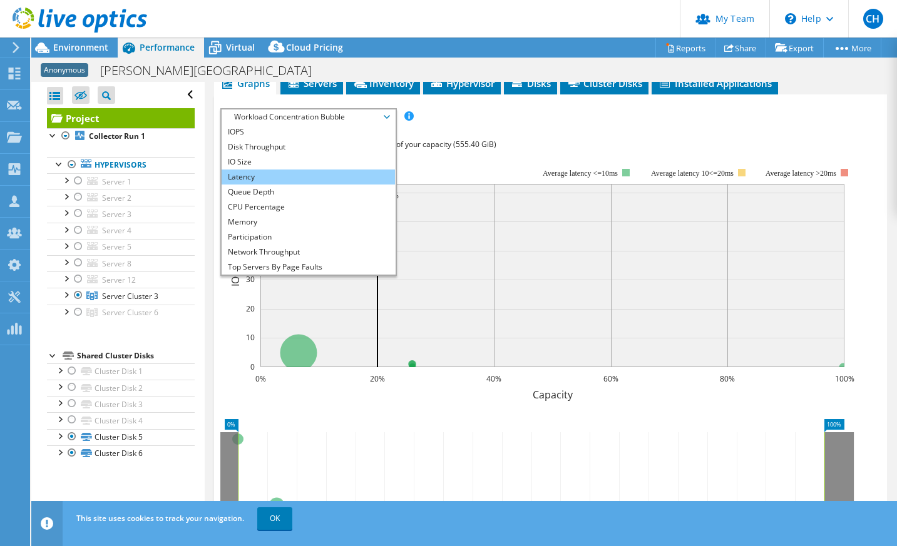
click at [321, 178] on li "Latency" at bounding box center [308, 177] width 173 height 15
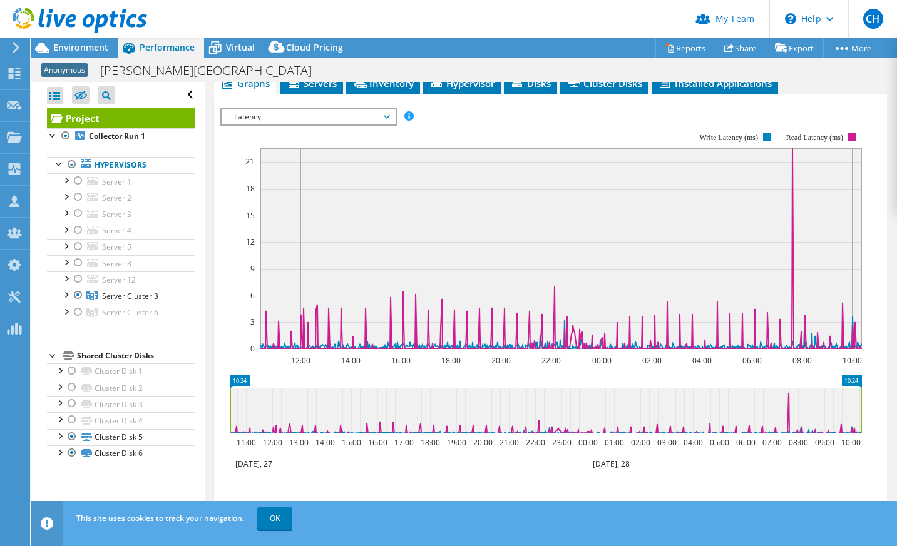
click at [307, 115] on span "Latency" at bounding box center [308, 117] width 161 height 15
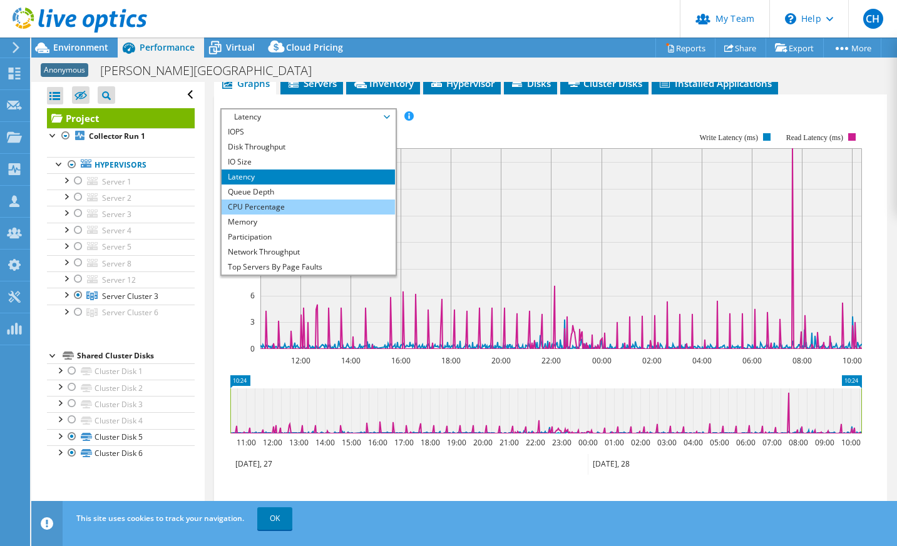
click at [290, 203] on li "CPU Percentage" at bounding box center [308, 207] width 173 height 15
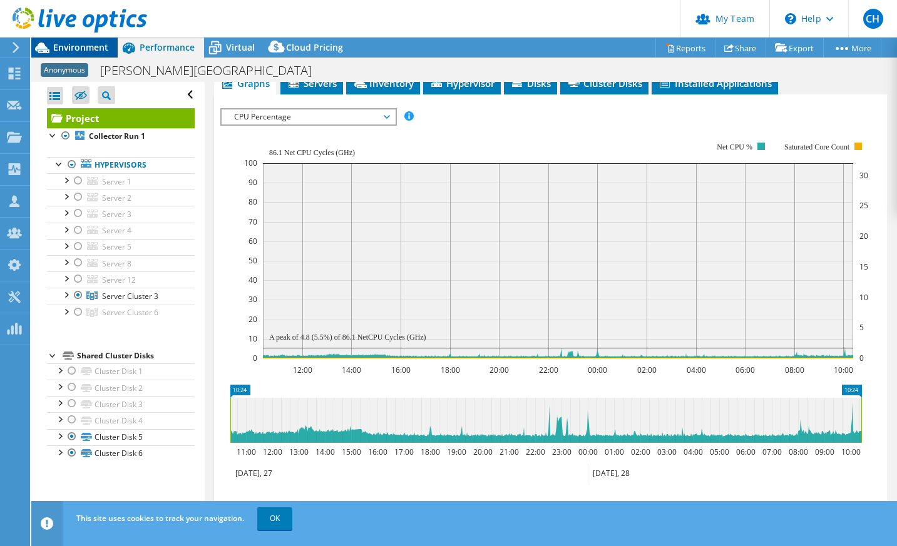
click at [81, 48] on span "Environment" at bounding box center [80, 47] width 55 height 12
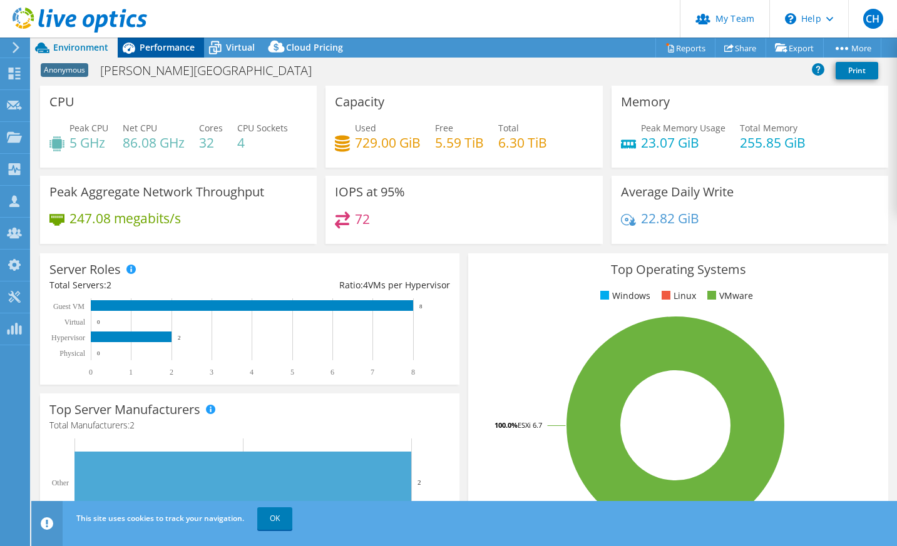
click at [160, 51] on span "Performance" at bounding box center [167, 47] width 55 height 12
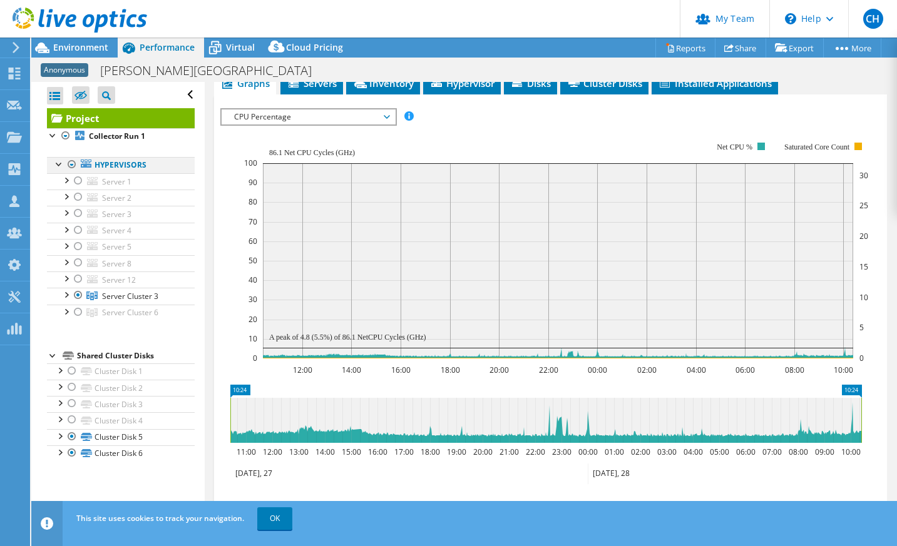
click at [71, 166] on div at bounding box center [72, 164] width 13 height 15
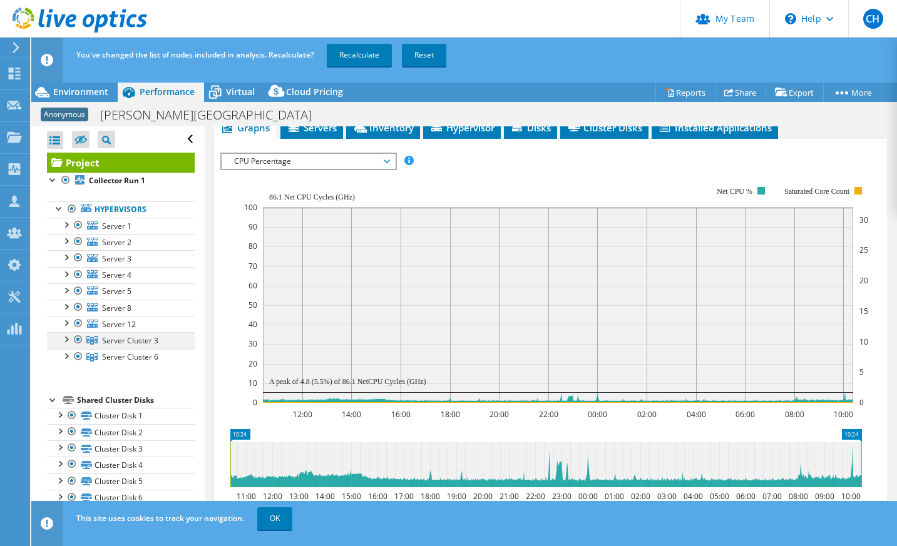
click at [77, 339] on div at bounding box center [78, 339] width 13 height 15
click at [78, 354] on div at bounding box center [78, 356] width 13 height 15
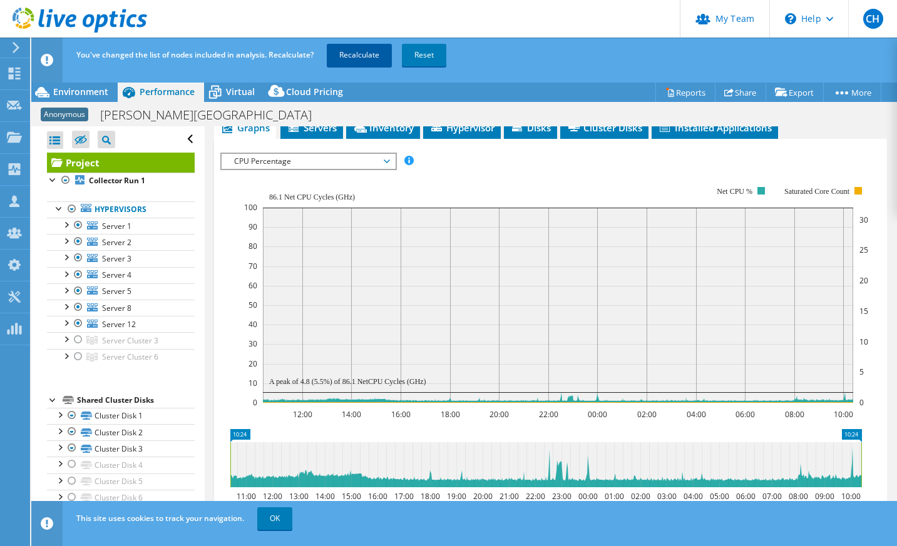
click at [372, 60] on link "Recalculate" at bounding box center [359, 55] width 65 height 23
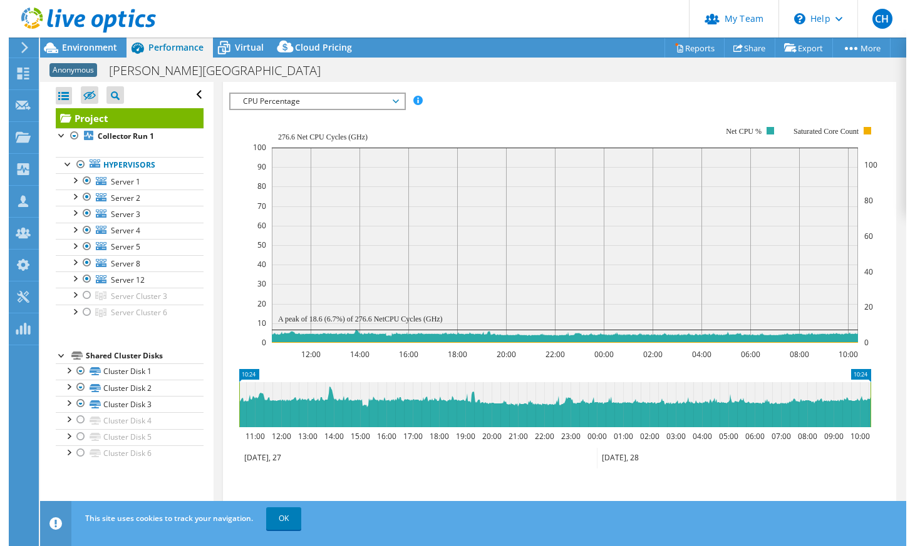
scroll to position [297, 0]
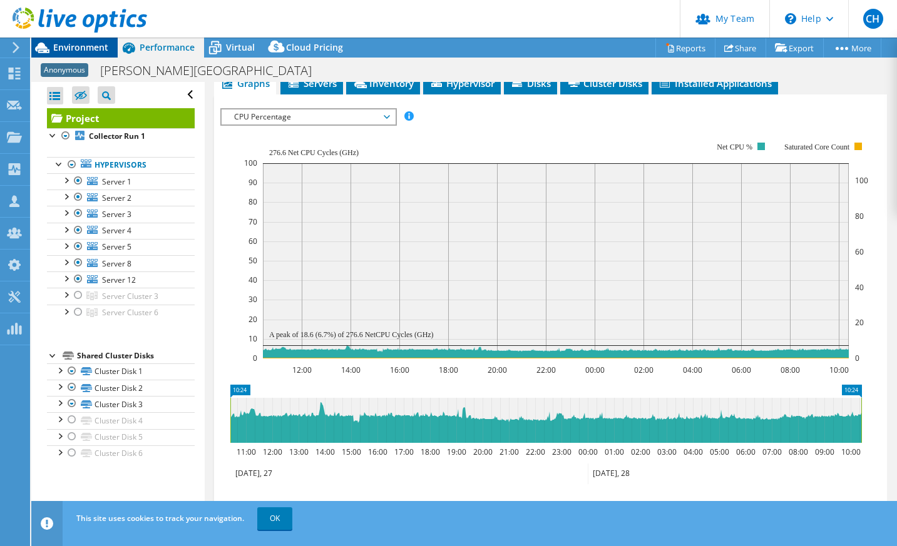
click at [83, 54] on div "Environment" at bounding box center [74, 48] width 86 height 20
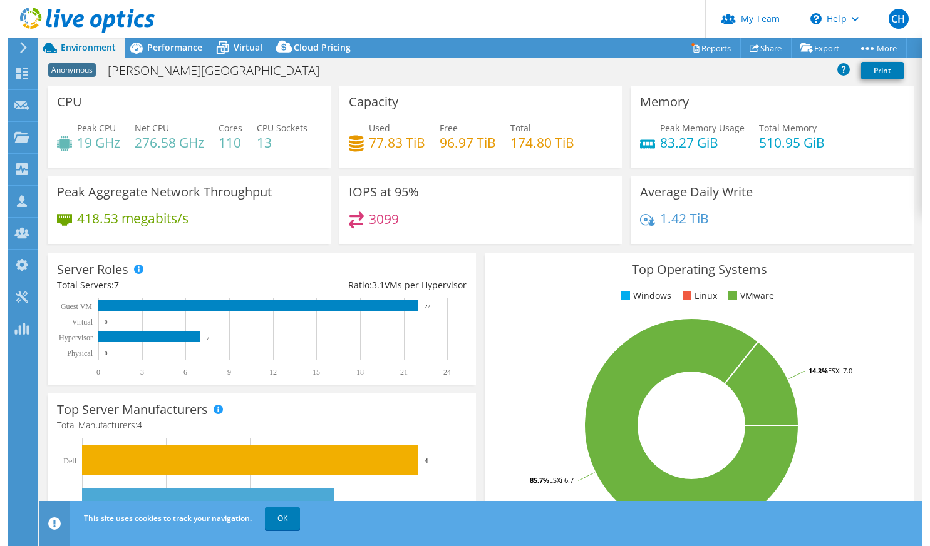
scroll to position [235, 0]
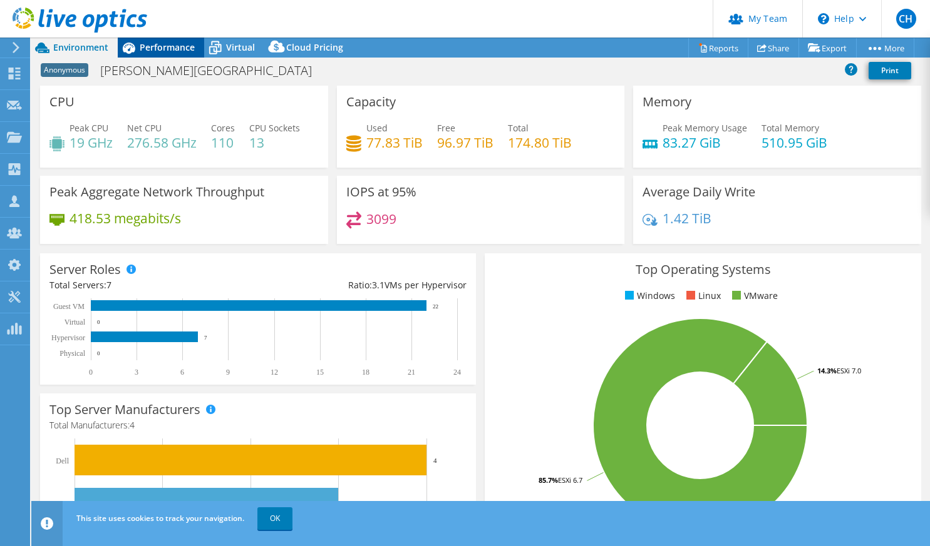
click at [145, 44] on span "Performance" at bounding box center [167, 47] width 55 height 12
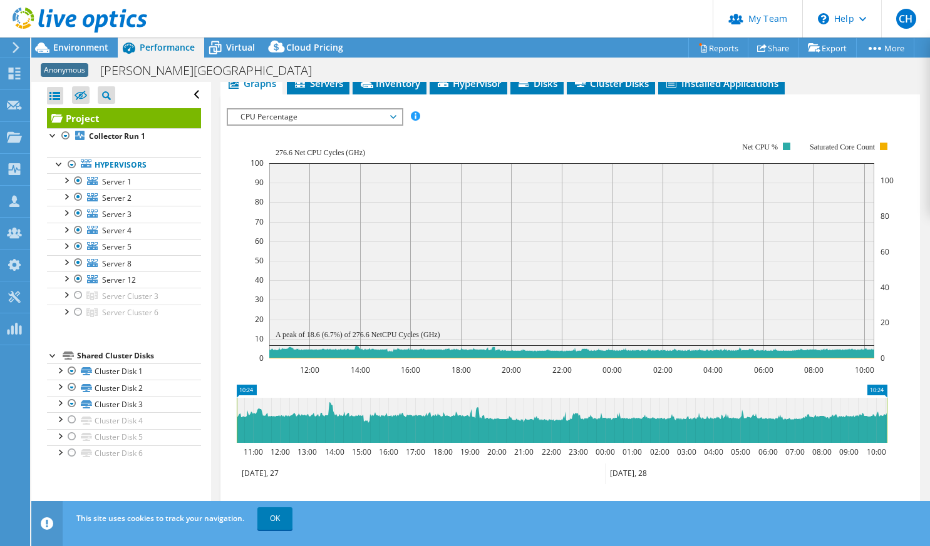
click at [315, 113] on span "CPU Percentage" at bounding box center [314, 117] width 161 height 15
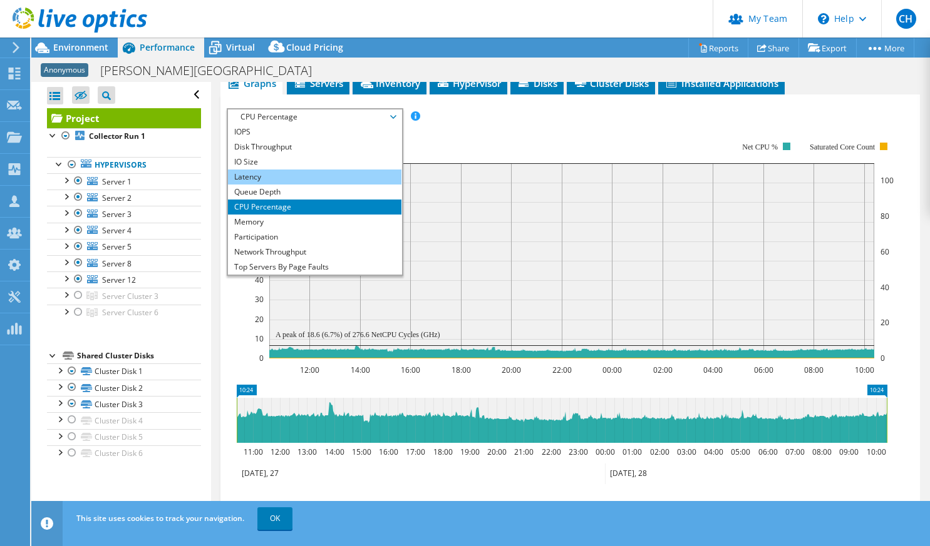
click at [290, 172] on li "Latency" at bounding box center [314, 177] width 173 height 15
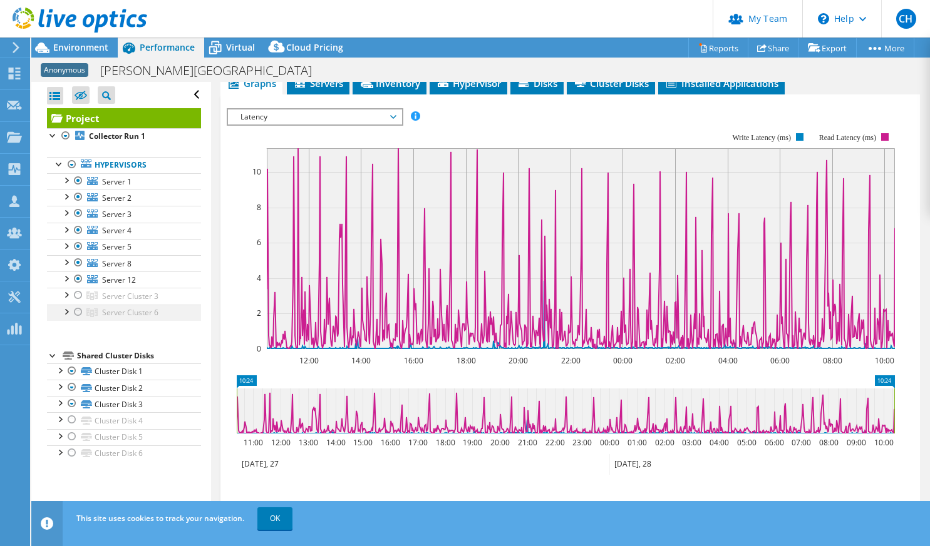
click at [76, 311] on div at bounding box center [78, 312] width 13 height 15
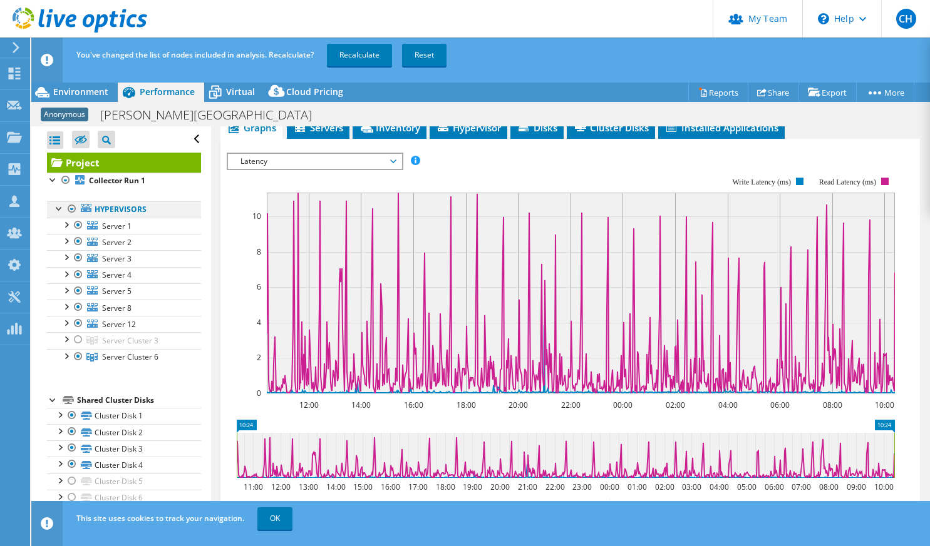
click at [70, 210] on div at bounding box center [72, 209] width 13 height 15
click at [72, 208] on div at bounding box center [72, 209] width 13 height 15
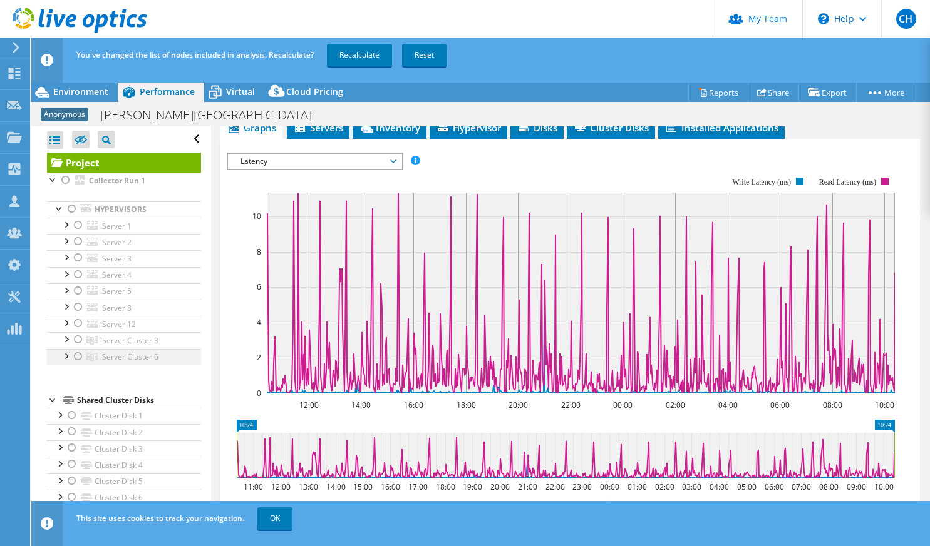
click at [79, 357] on div at bounding box center [78, 356] width 13 height 15
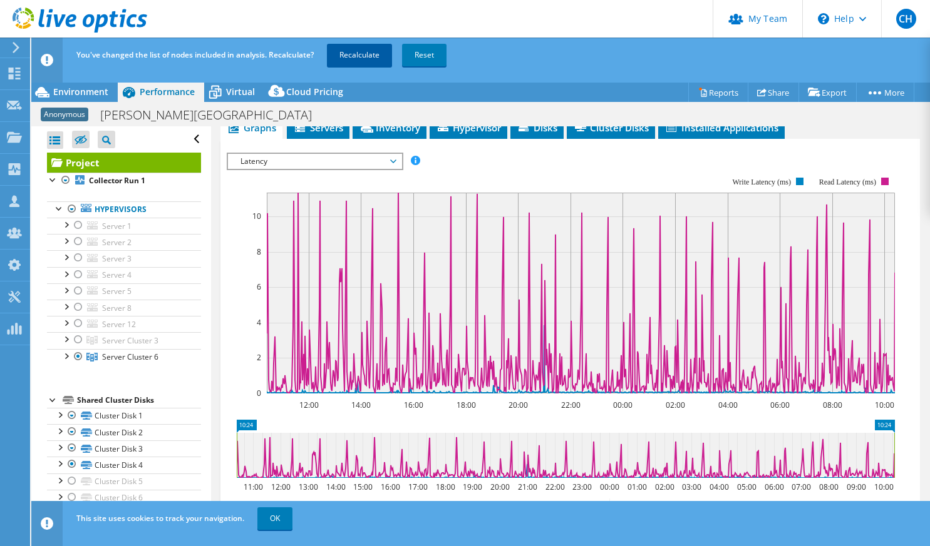
click at [366, 60] on link "Recalculate" at bounding box center [359, 55] width 65 height 23
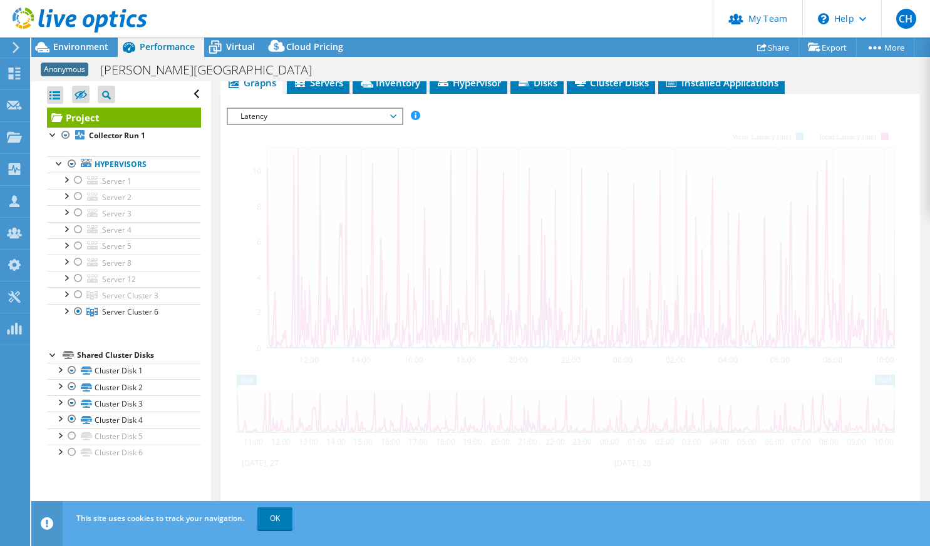
scroll to position [250, 0]
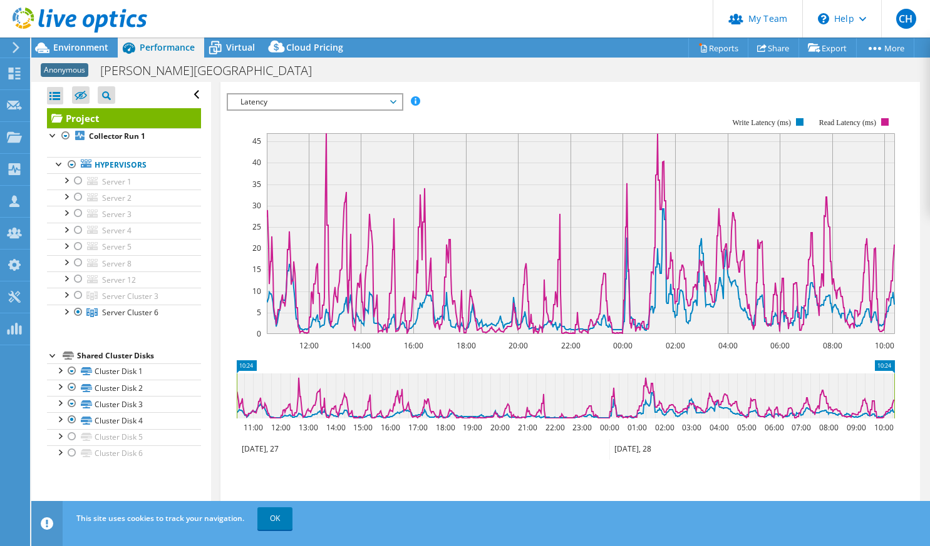
click at [355, 110] on span "Latency" at bounding box center [314, 102] width 161 height 15
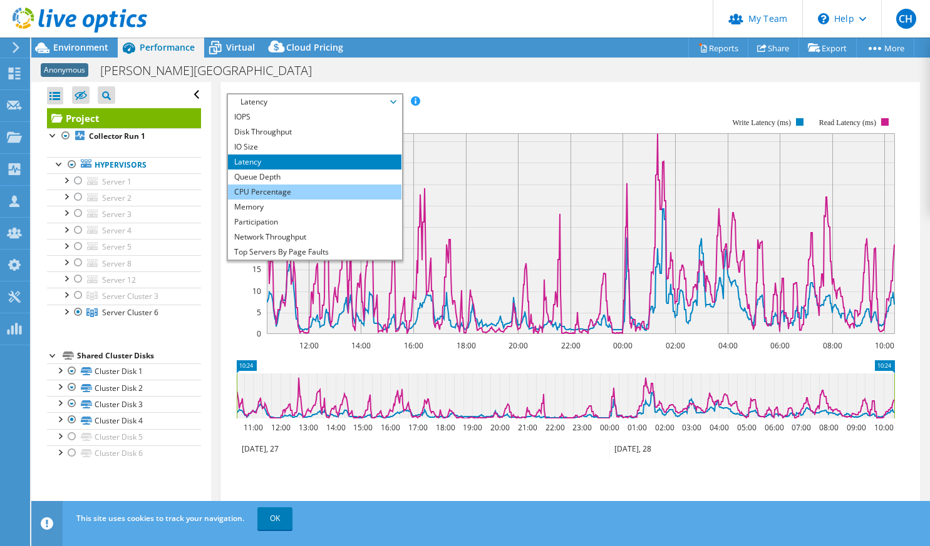
click at [333, 200] on li "CPU Percentage" at bounding box center [314, 192] width 173 height 15
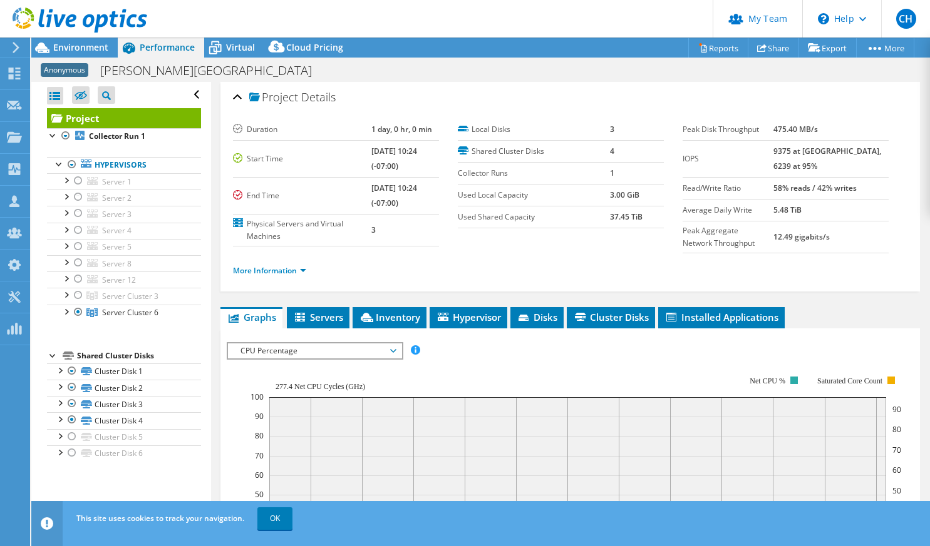
scroll to position [0, 0]
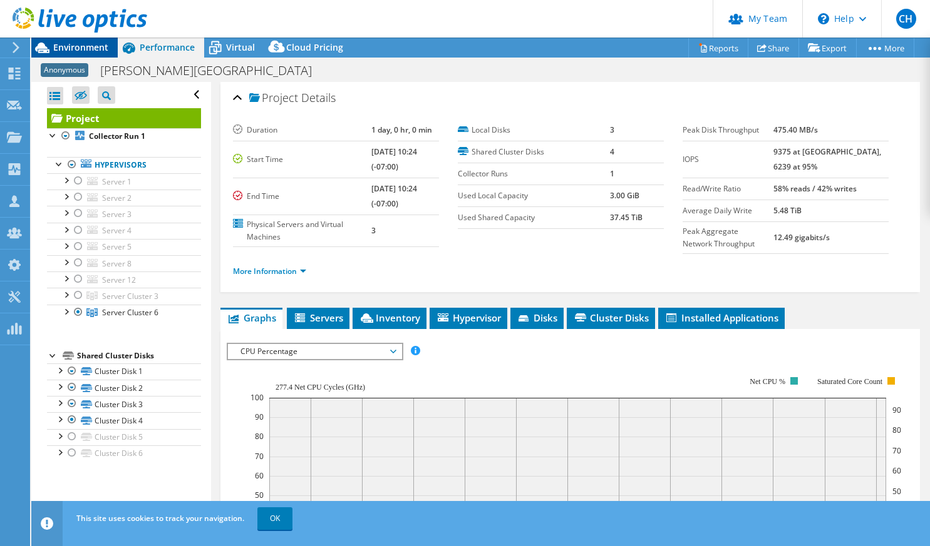
click at [87, 49] on span "Environment" at bounding box center [80, 47] width 55 height 12
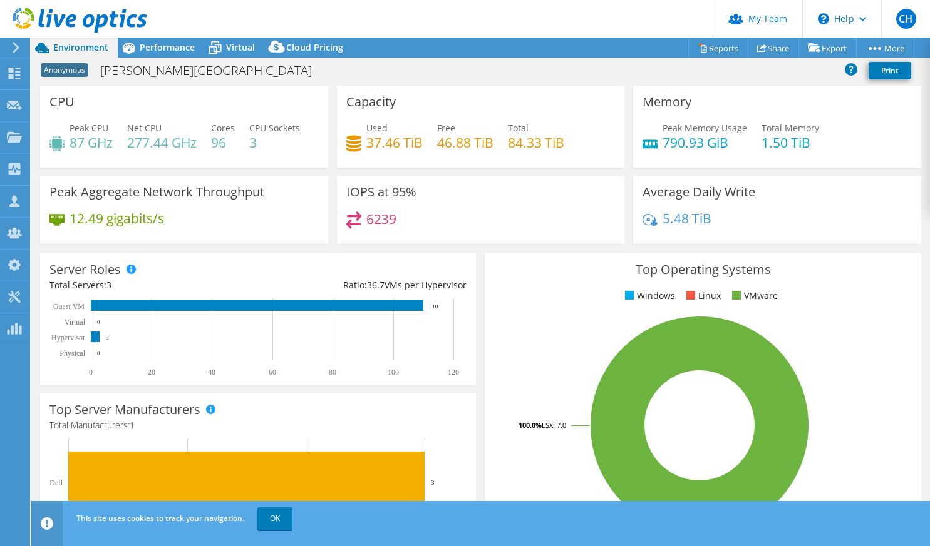
click at [854, 242] on div "Average Daily Write 5.48 TiB" at bounding box center [777, 210] width 288 height 68
